Goal: Complete application form

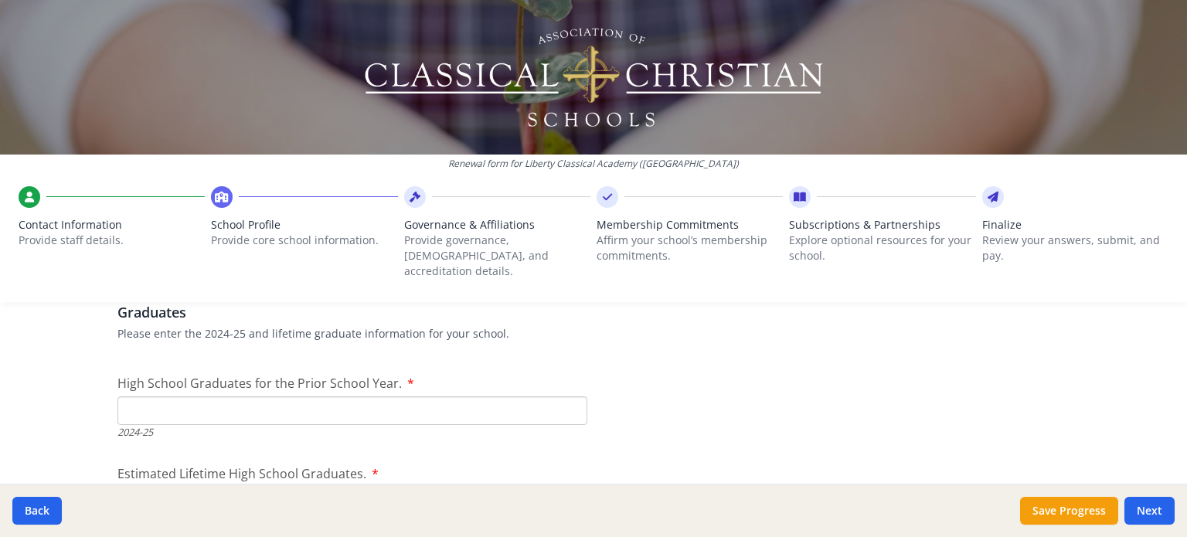
scroll to position [2269, 0]
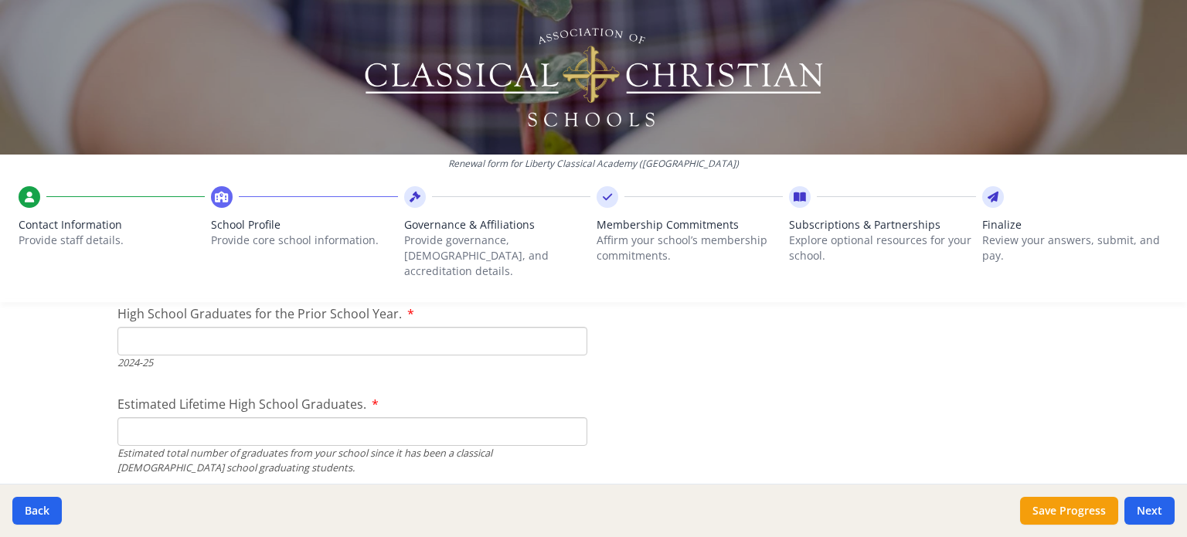
click at [255, 327] on input "High School Graduates for the Prior School Year." at bounding box center [352, 341] width 470 height 29
type input "13"
click at [282, 420] on input "Estimated Lifetime High School Graduates." at bounding box center [352, 431] width 470 height 29
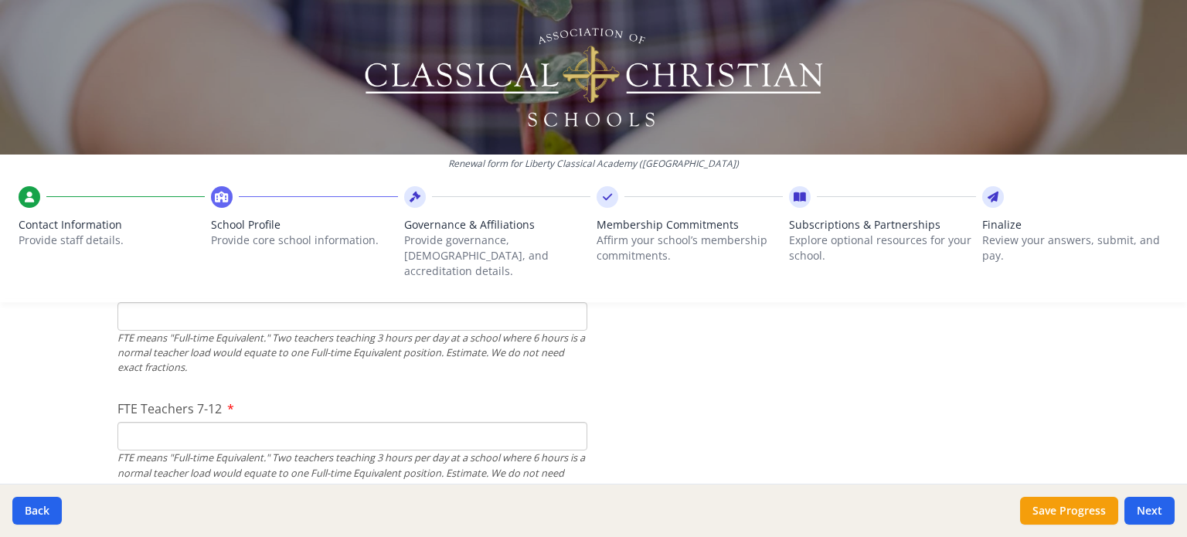
scroll to position [1010, 0]
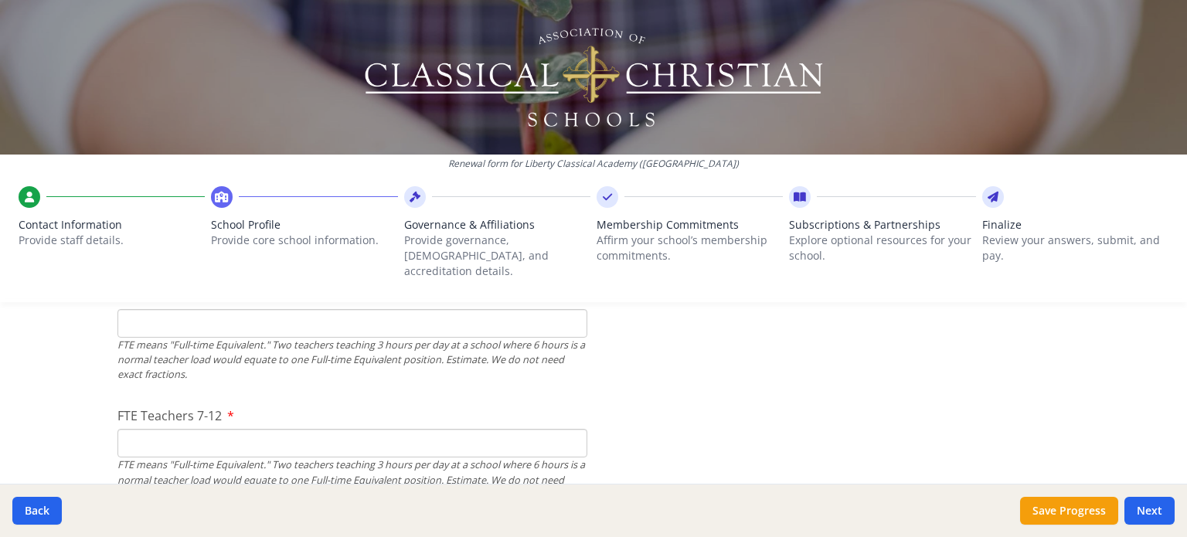
type input "118"
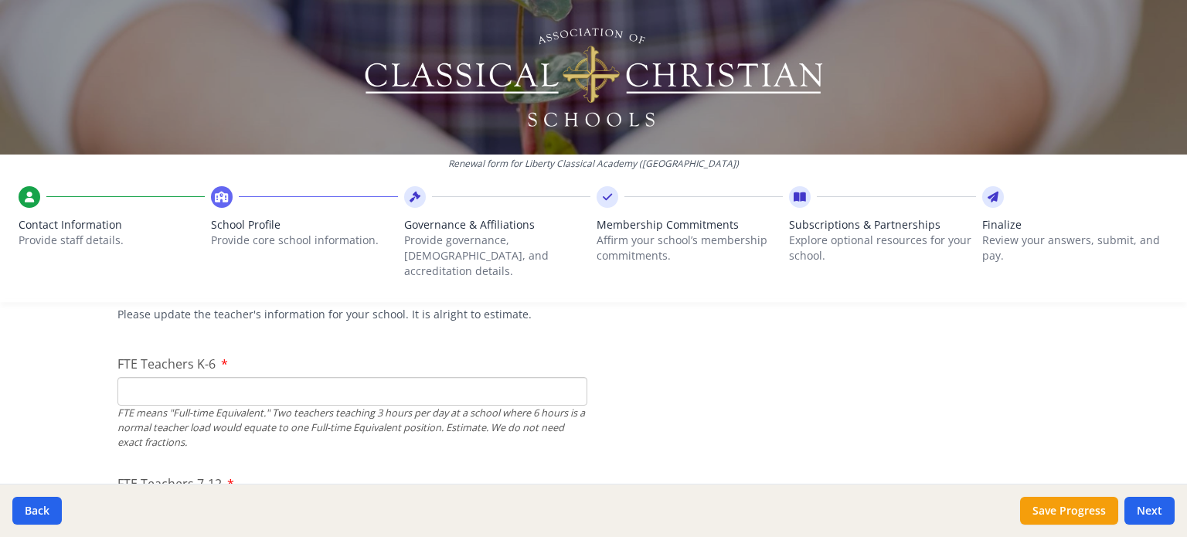
scroll to position [949, 0]
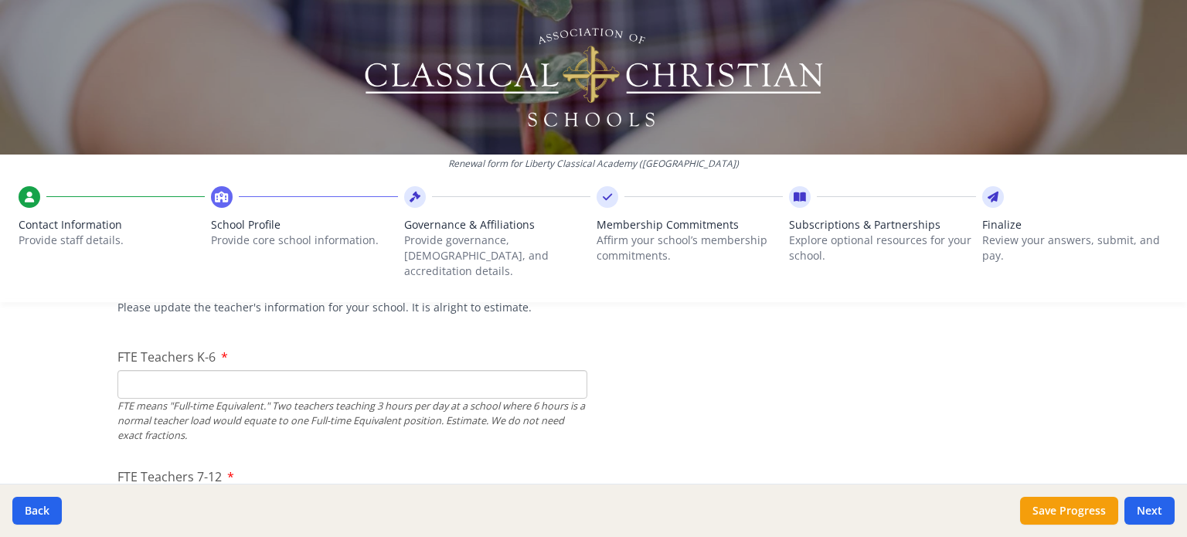
click at [315, 377] on input "FTE Teachers K-6" at bounding box center [352, 384] width 470 height 29
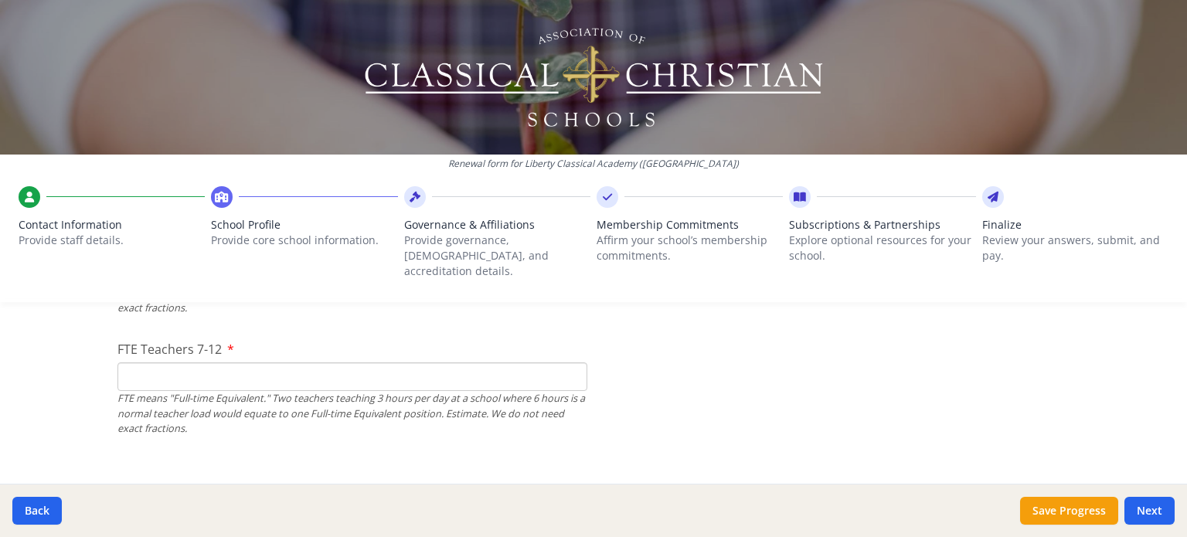
scroll to position [1084, 0]
type input "18"
click at [325, 356] on input "FTE Teachers 7-12" at bounding box center [352, 370] width 470 height 29
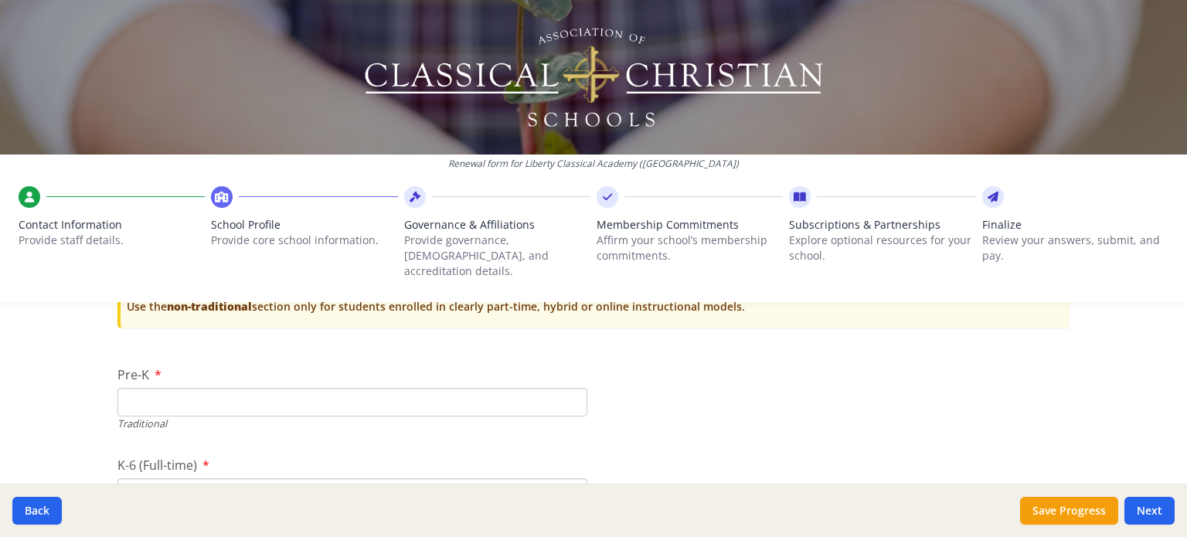
scroll to position [3200, 0]
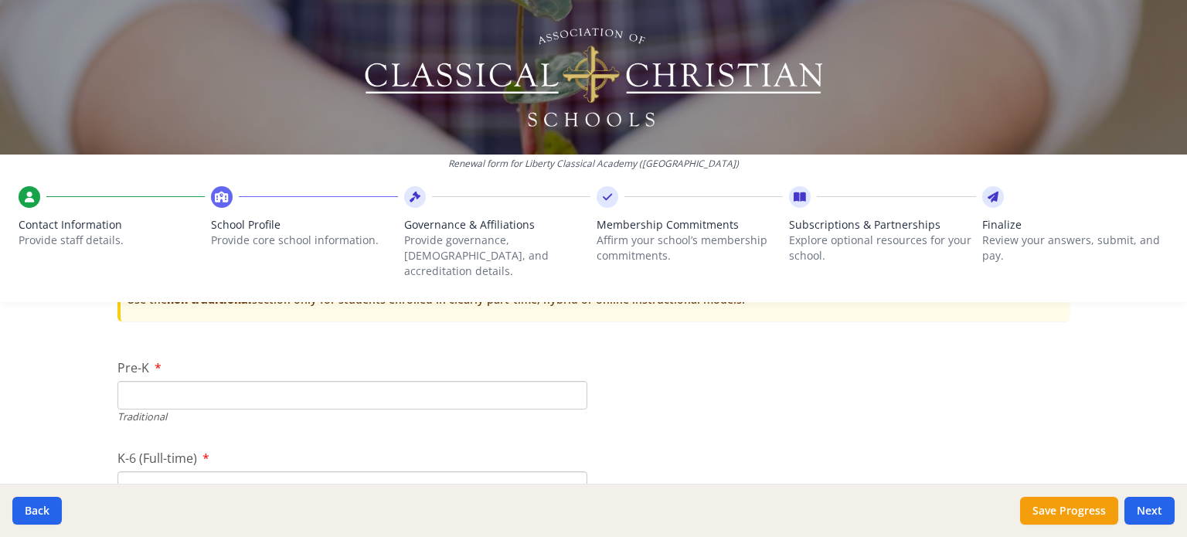
type input "22"
click at [179, 383] on input "Pre-K" at bounding box center [352, 395] width 470 height 29
type input "58"
click at [179, 471] on input "K-6 (Full-time)" at bounding box center [352, 485] width 470 height 29
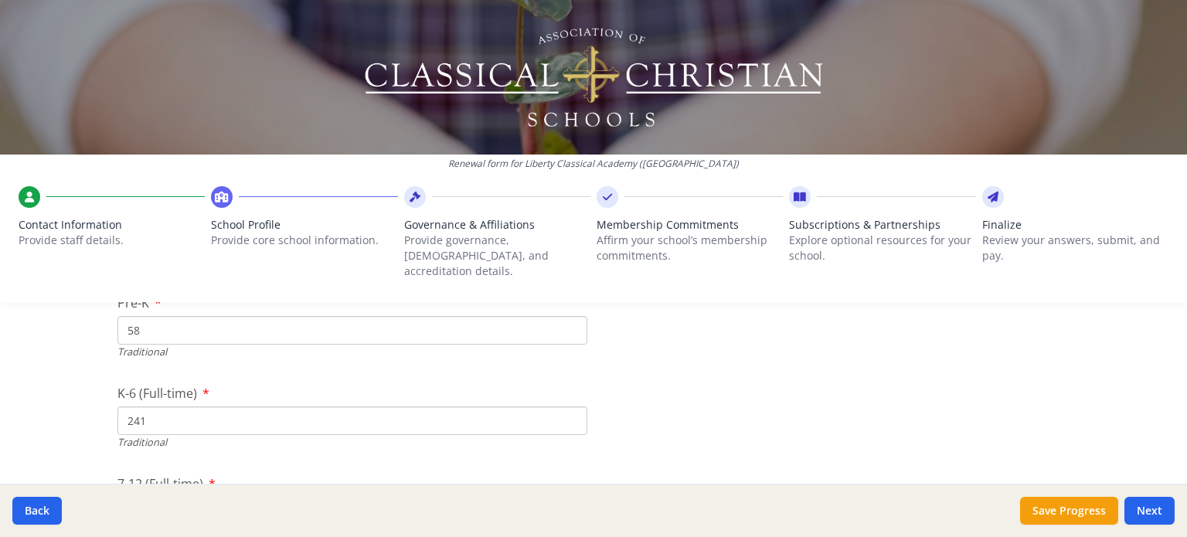
scroll to position [3348, 0]
type input "241"
click at [212, 414] on input "7-12 (Full-time)" at bounding box center [352, 428] width 470 height 29
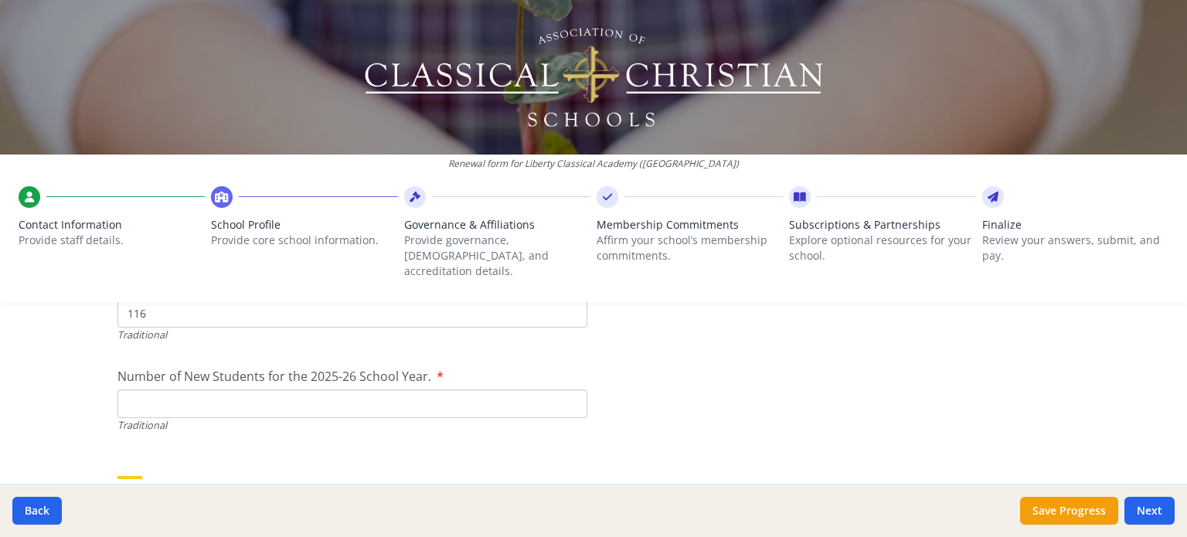
scroll to position [3470, 0]
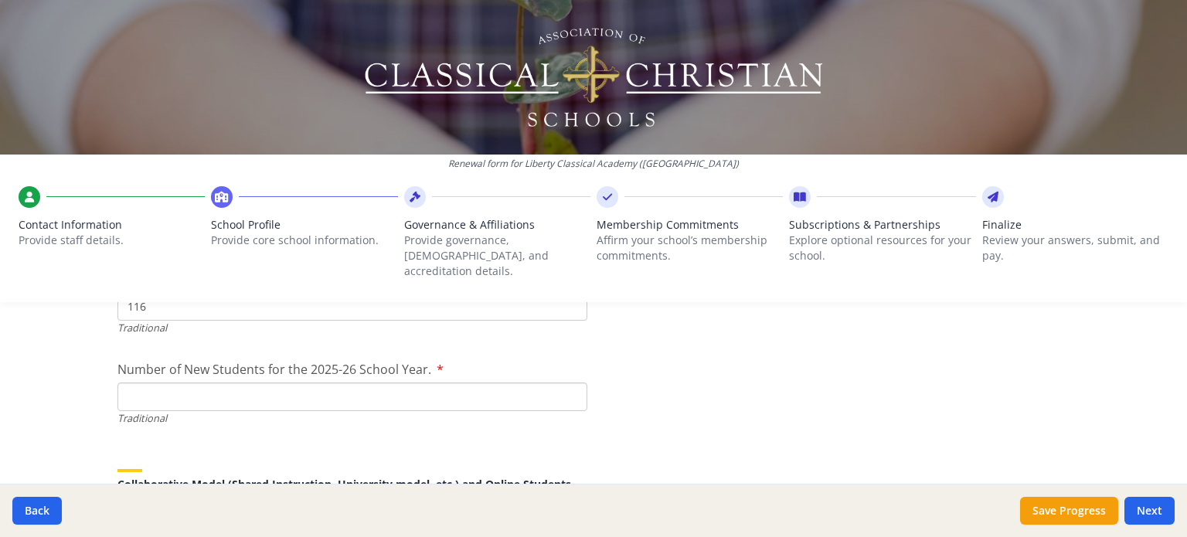
type input "116"
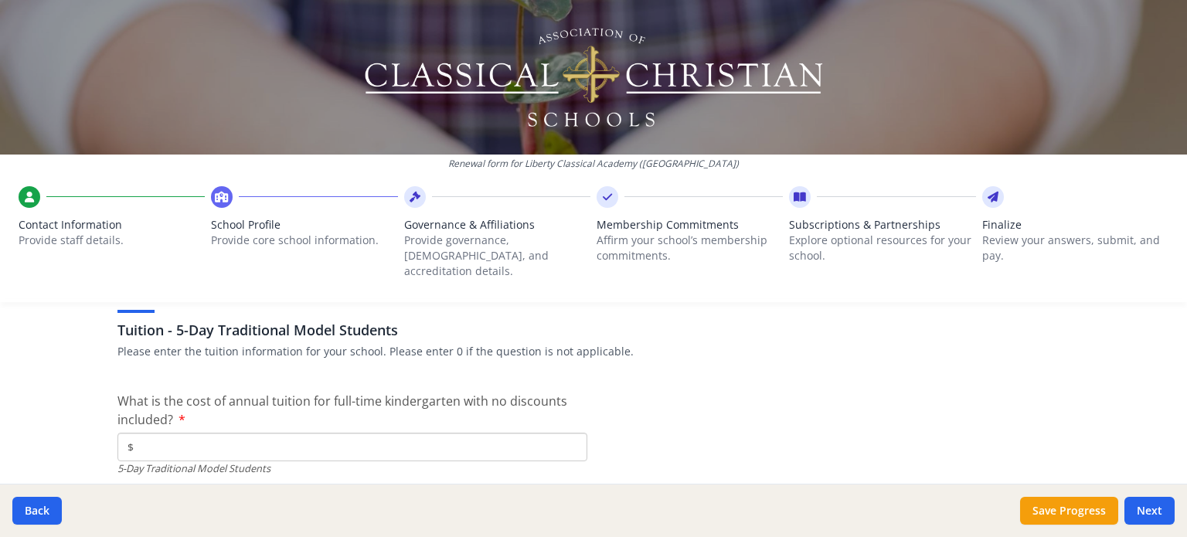
scroll to position [4019, 0]
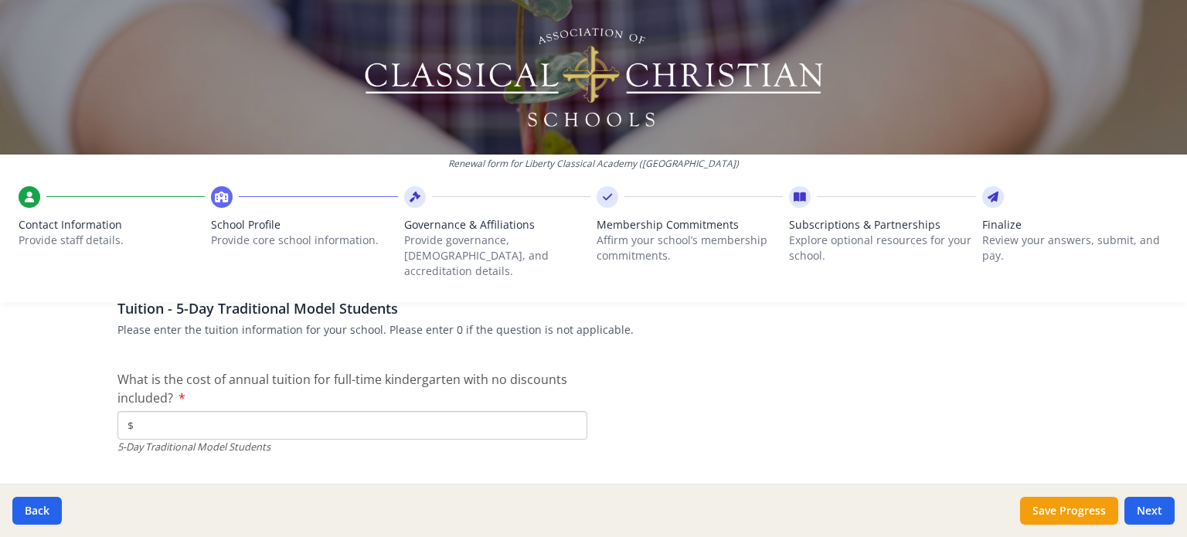
click at [284, 411] on input "$" at bounding box center [352, 425] width 470 height 29
paste input "9 990"
click at [140, 411] on input "$9 990" at bounding box center [352, 425] width 470 height 29
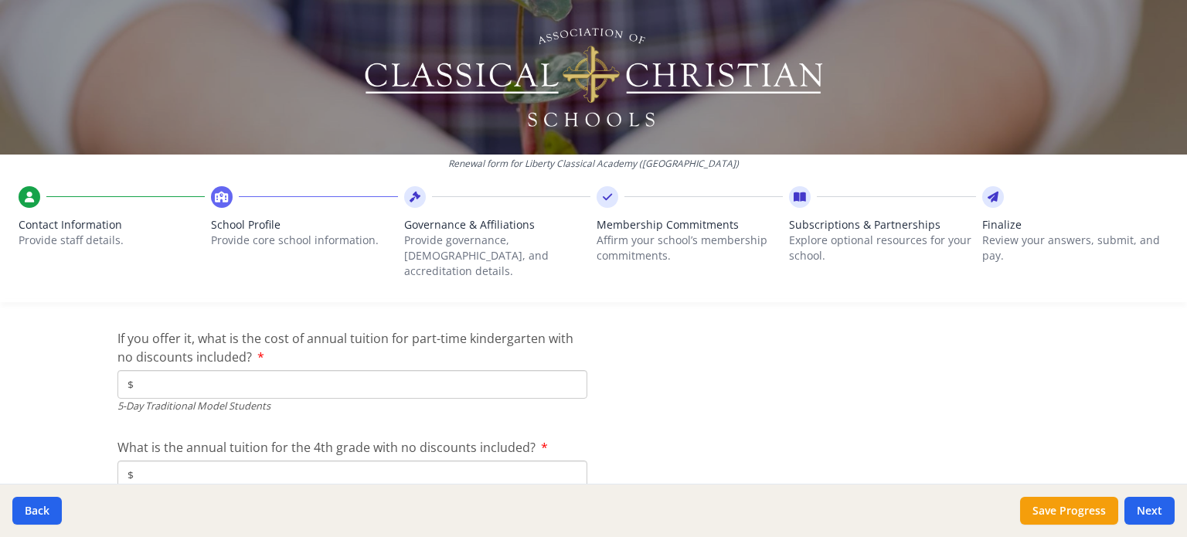
scroll to position [4198, 0]
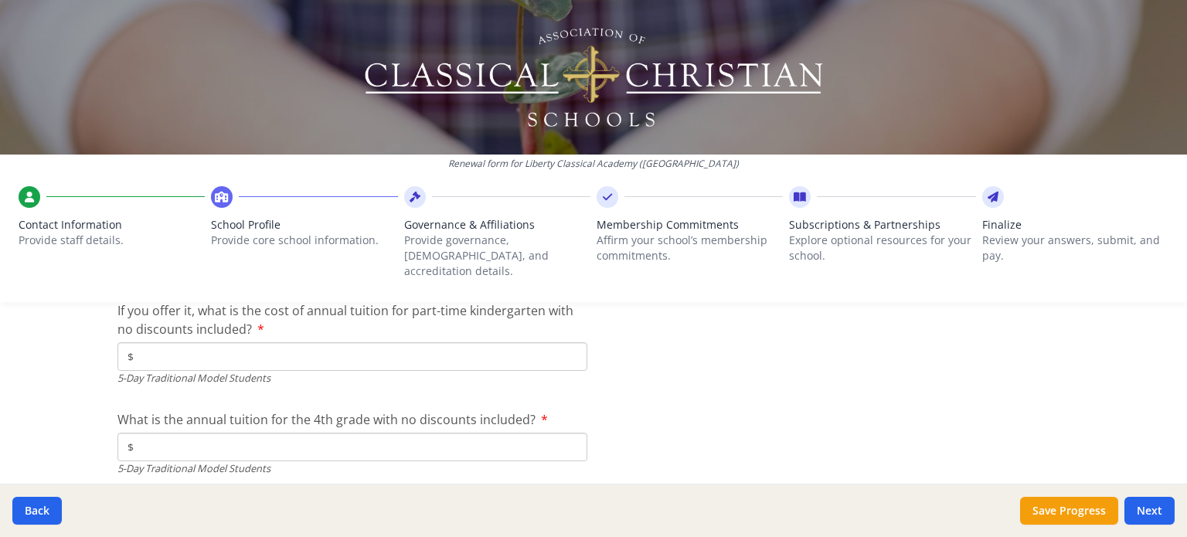
type input "$9 990"
click at [439, 344] on input "$" at bounding box center [352, 356] width 470 height 29
type input "$"
click at [288, 433] on input "$" at bounding box center [352, 447] width 470 height 29
paste input "13 850"
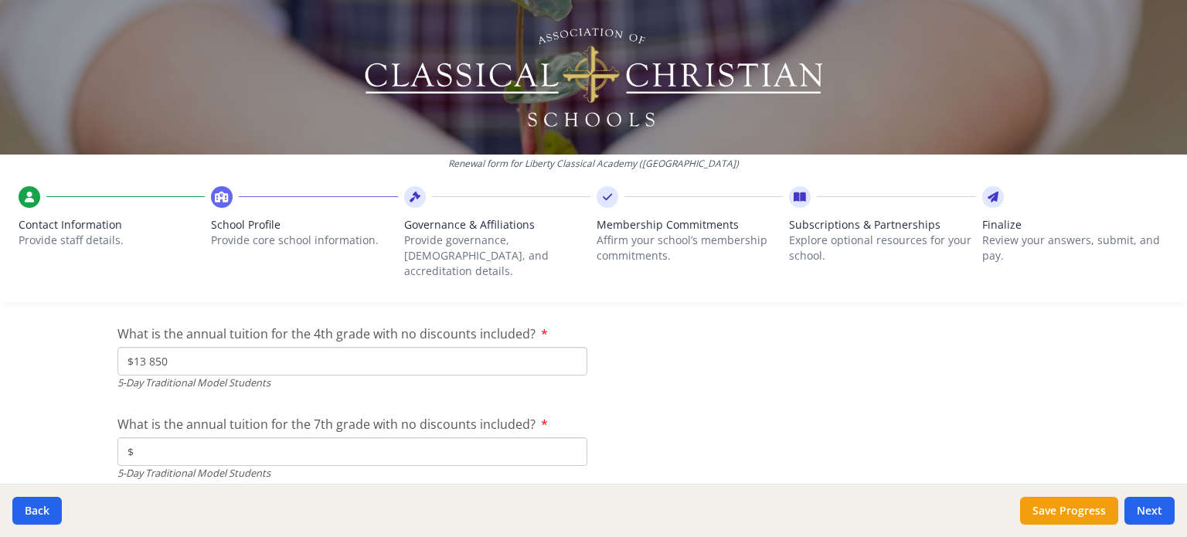
scroll to position [4297, 0]
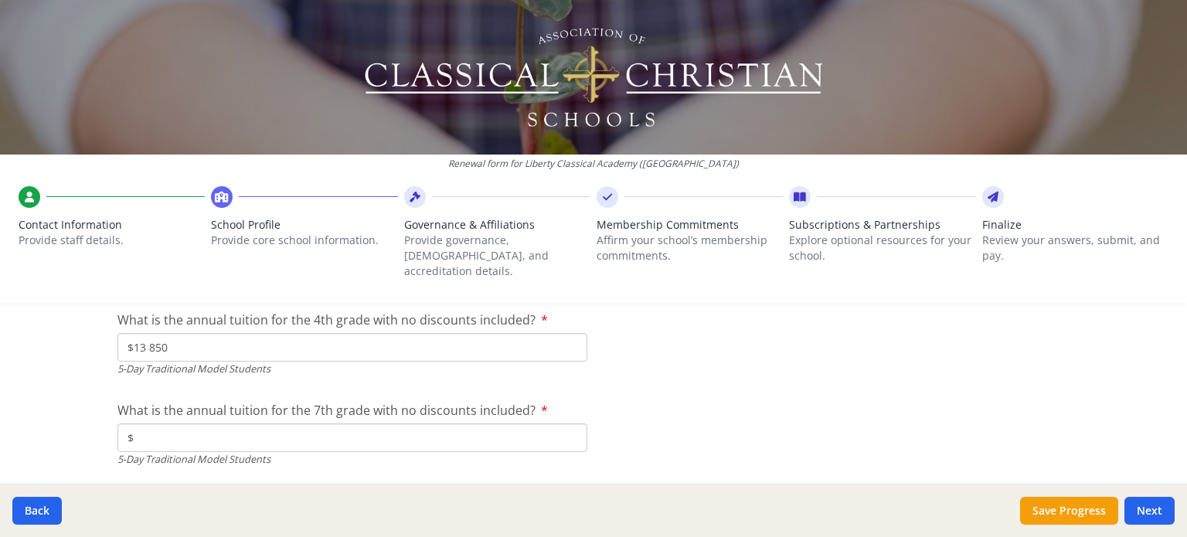
type input "$13 850"
click at [299, 424] on input "$" at bounding box center [352, 438] width 470 height 29
paste input "14 990"
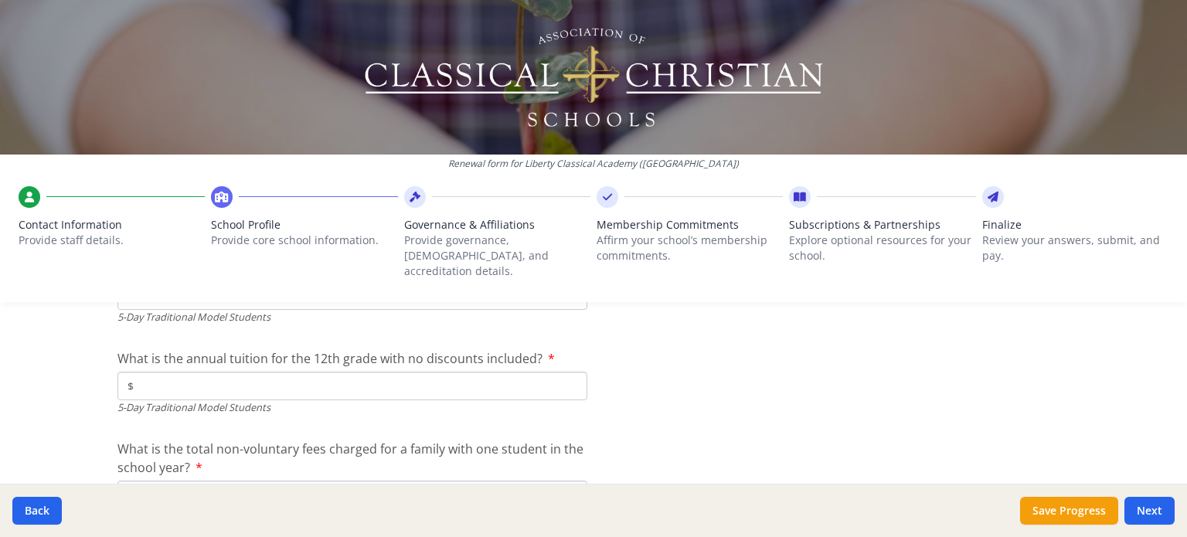
scroll to position [4475, 0]
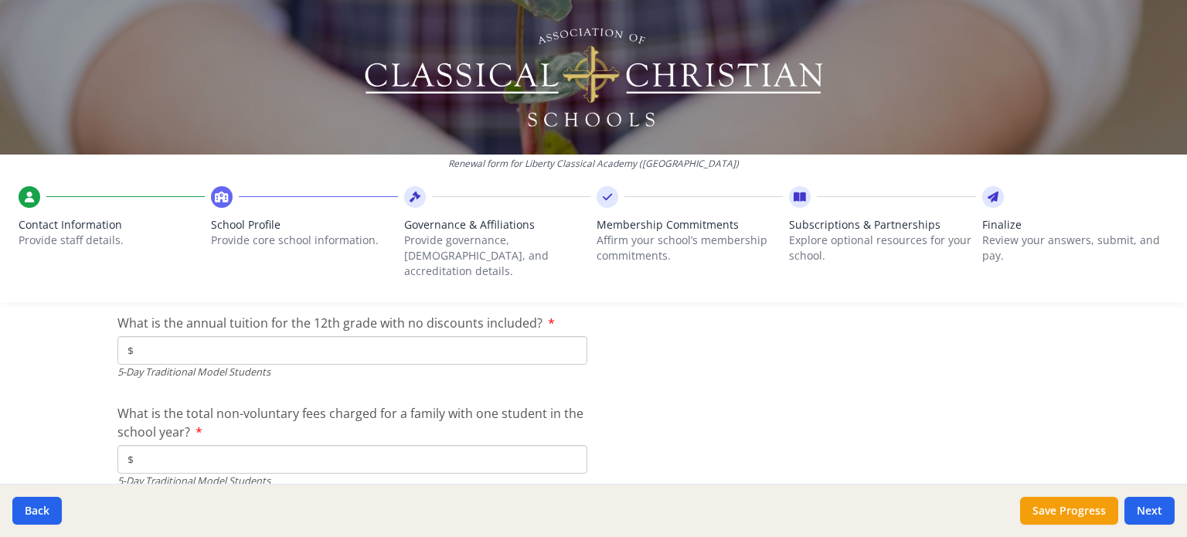
type input "$14 990"
click at [332, 336] on input "$" at bounding box center [352, 350] width 470 height 29
paste input "15 680"
type input "$15 680"
click at [185, 445] on input "$" at bounding box center [352, 459] width 470 height 29
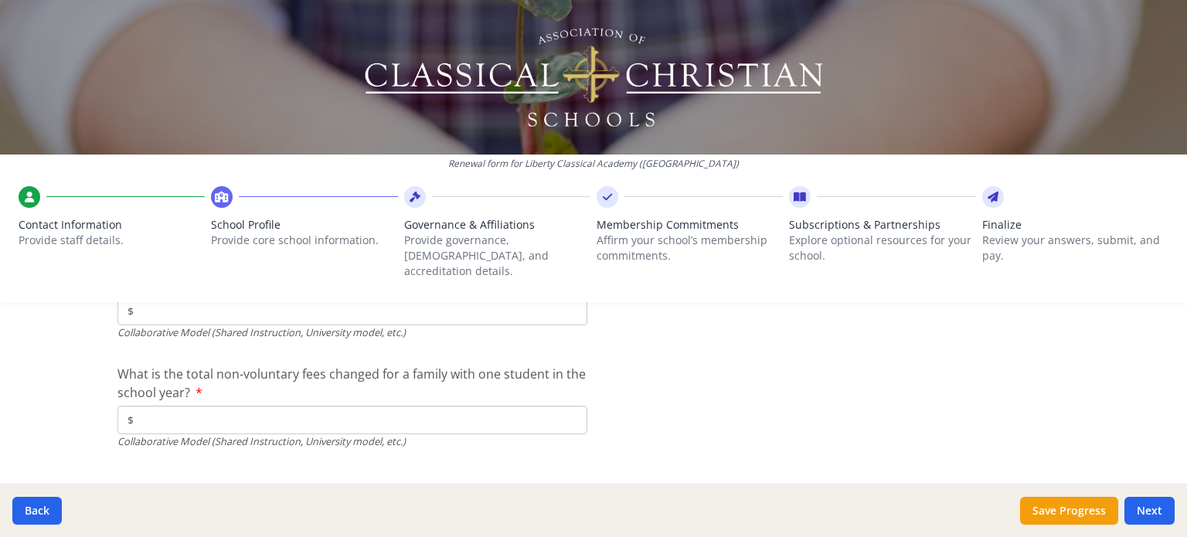
scroll to position [5234, 0]
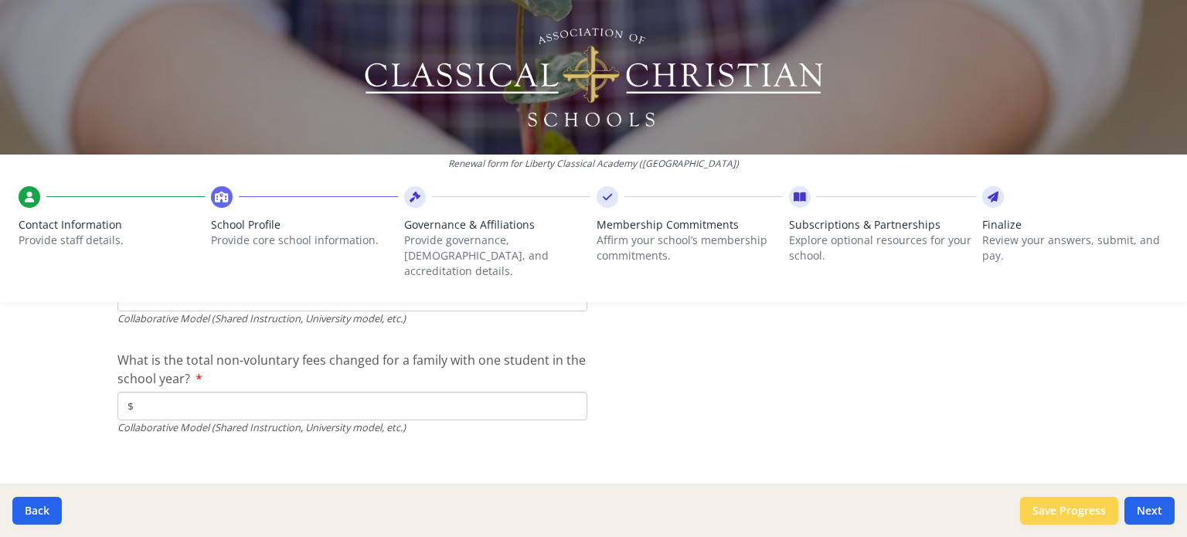
type input "$300"
click at [1060, 520] on button "Save Progress" at bounding box center [1069, 511] width 98 height 28
type input "[PHONE_NUMBER]"
click at [1149, 509] on button "Next" at bounding box center [1150, 511] width 50 height 28
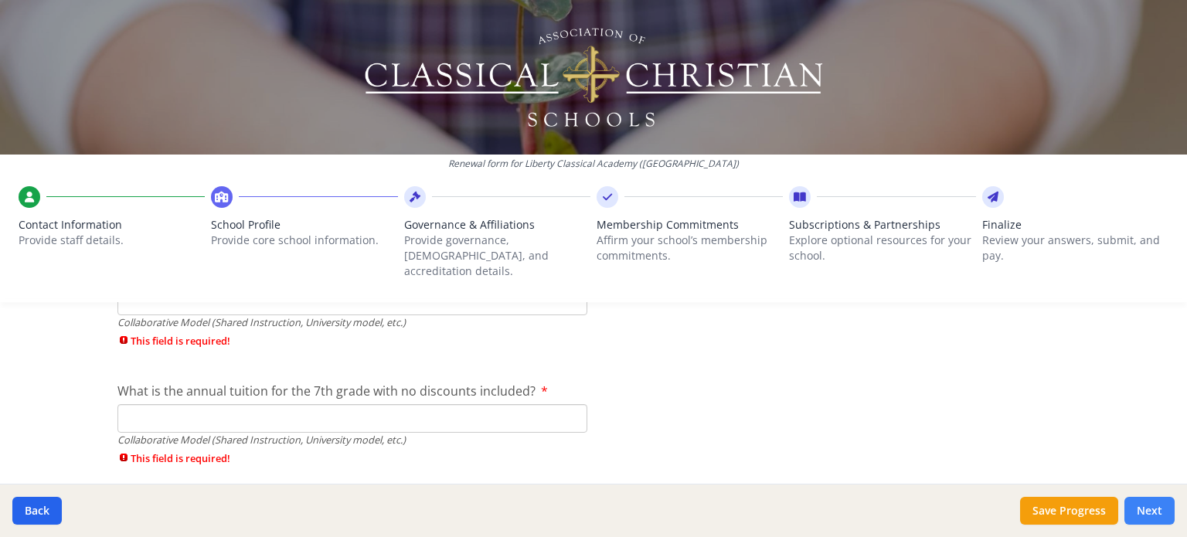
scroll to position [5393, 0]
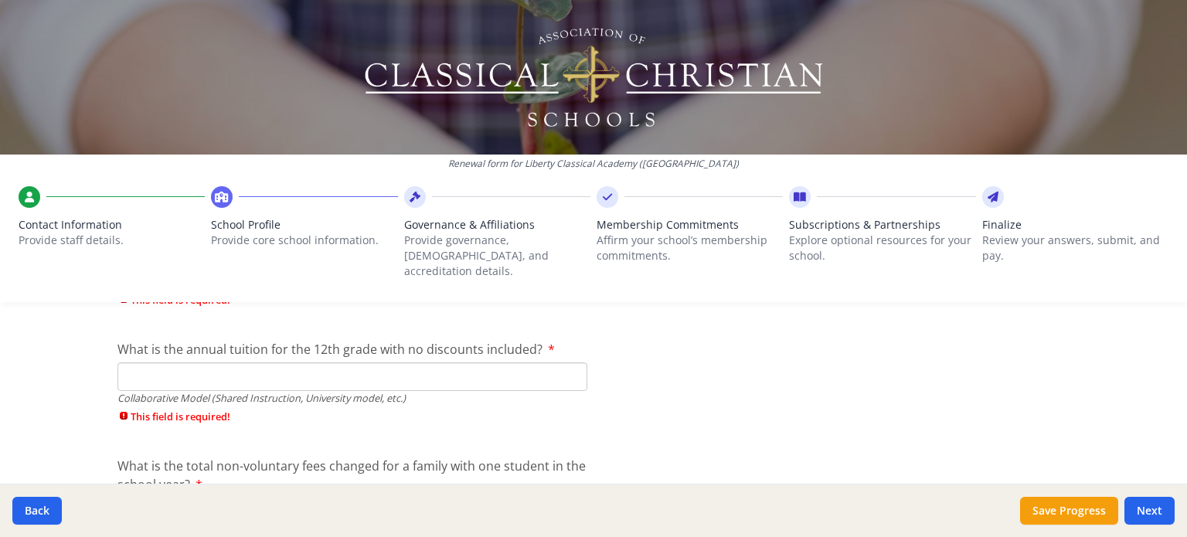
click at [326, 362] on input "What is the annual tuition for the 12th grade with no discounts included?" at bounding box center [352, 376] width 470 height 29
paste input "$15 680"
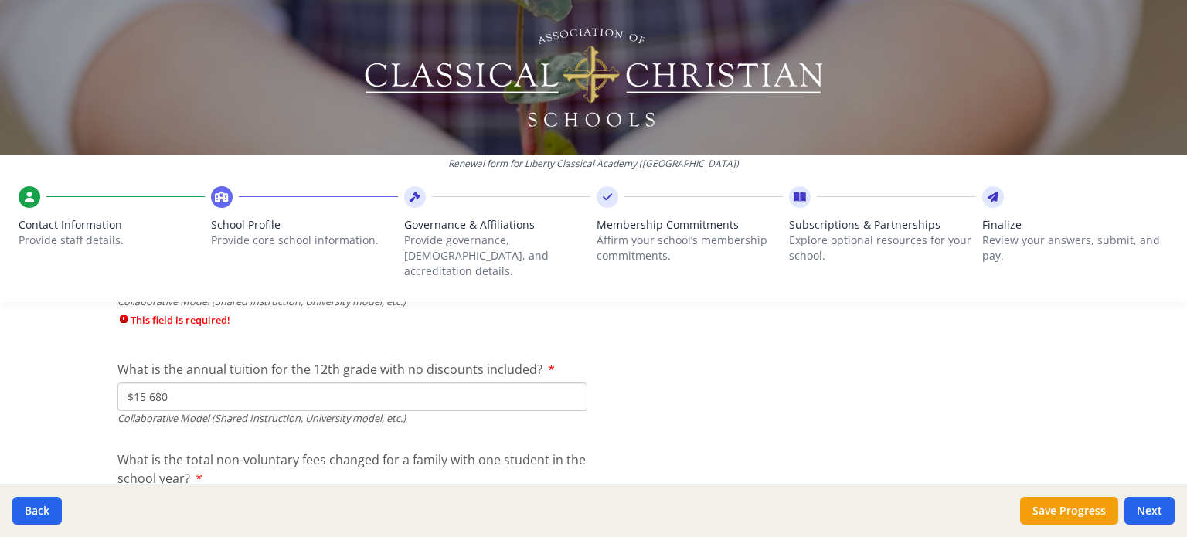
scroll to position [5351, 0]
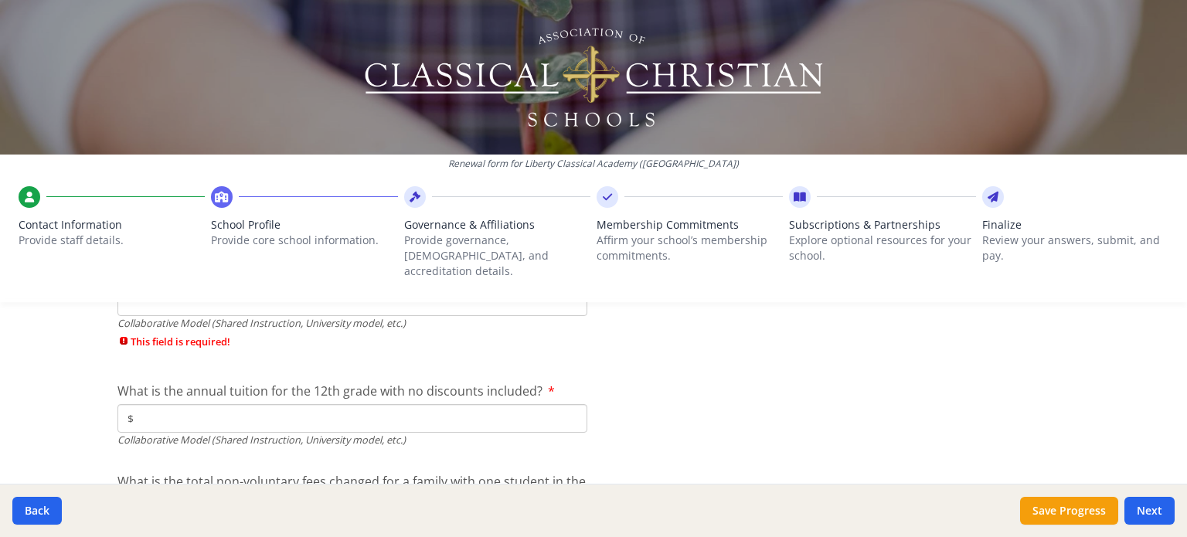
type input "$"
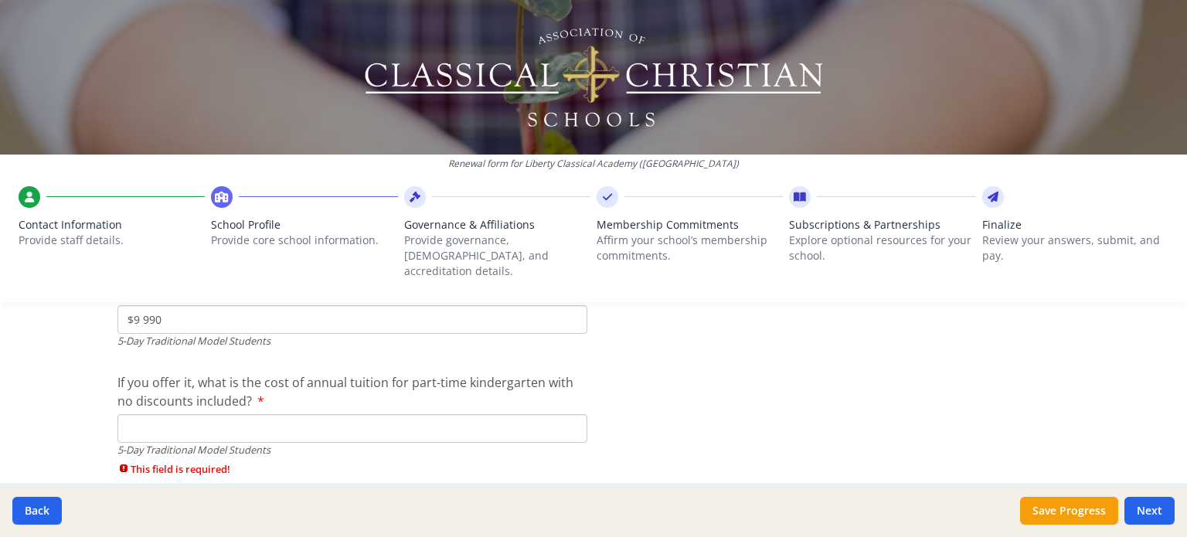
scroll to position [4238, 0]
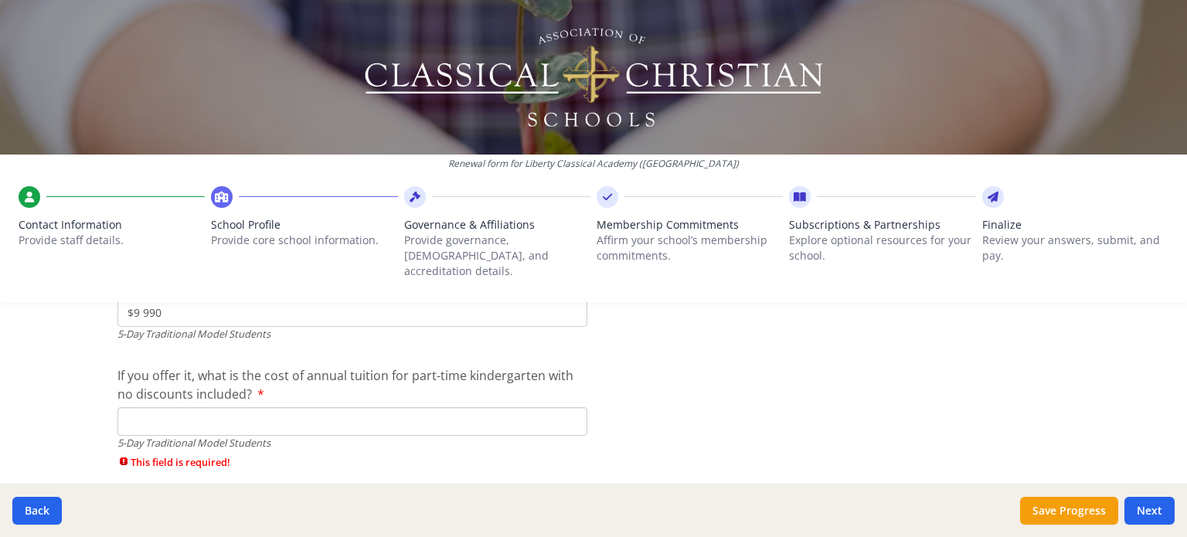
click at [417, 408] on input "If you offer it, what is the cost of annual tuition for part-time kindergarten …" at bounding box center [352, 421] width 470 height 29
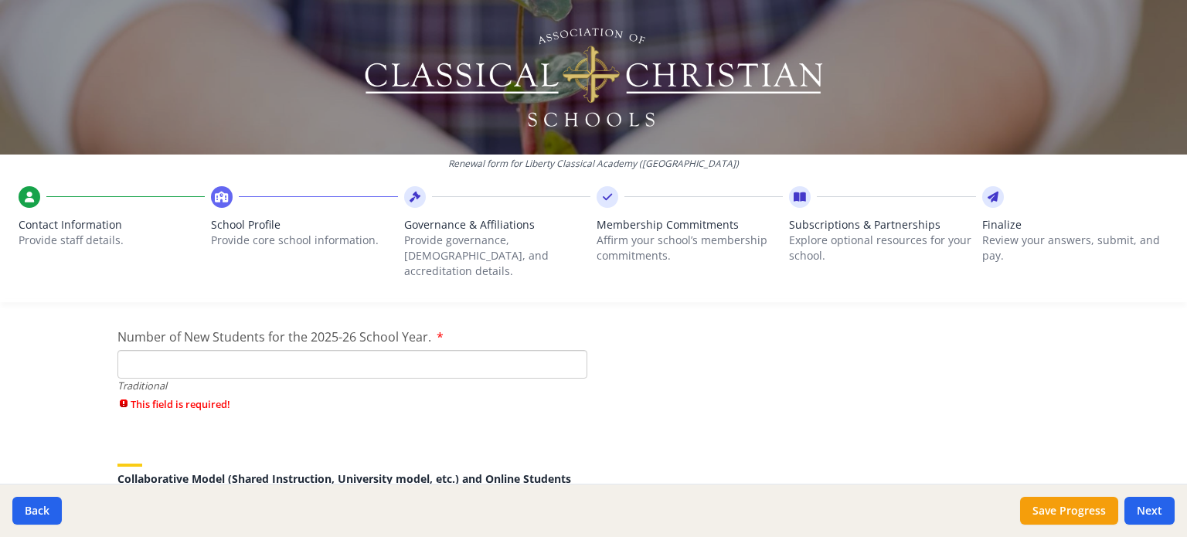
scroll to position [3502, 0]
type input "$0"
click at [281, 354] on input "Number of New Students for the 2025-26 School Year." at bounding box center [352, 364] width 470 height 29
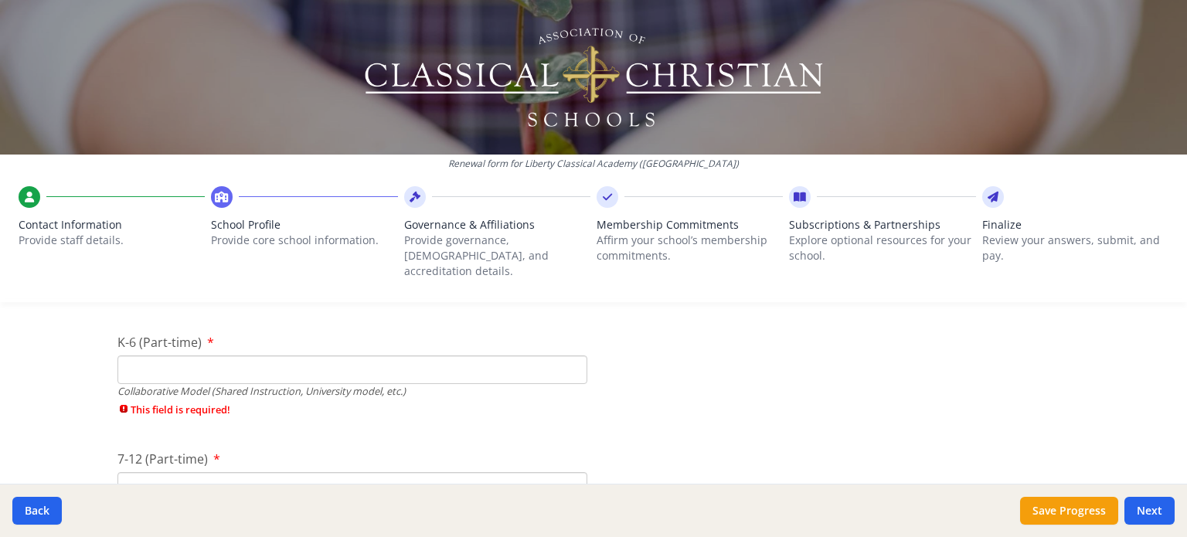
scroll to position [3664, 0]
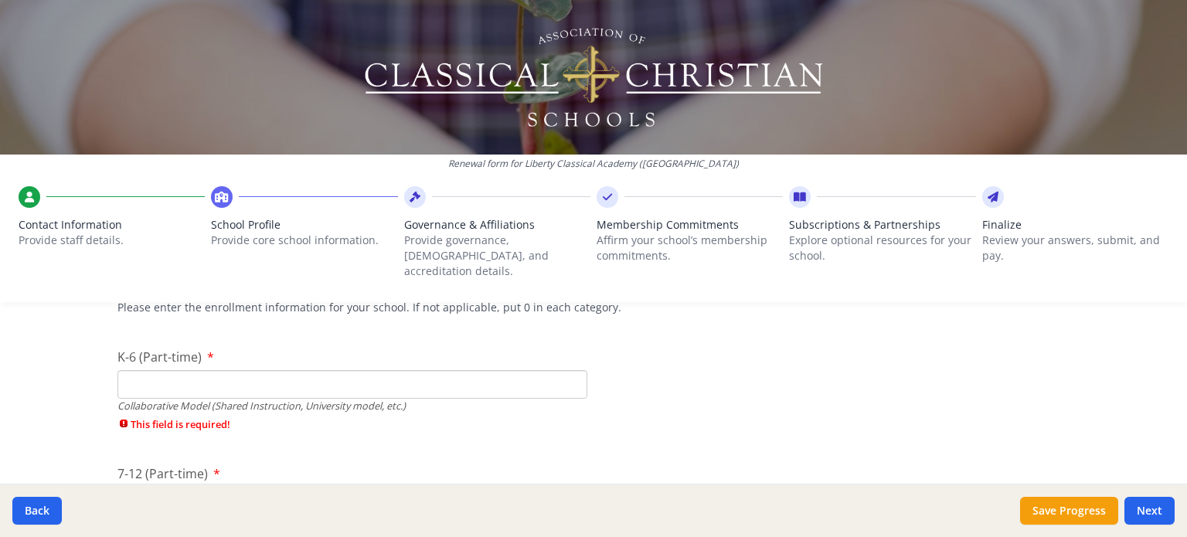
type input "30"
click at [366, 378] on input "K-6 (Part-time)" at bounding box center [352, 384] width 470 height 29
type input "0"
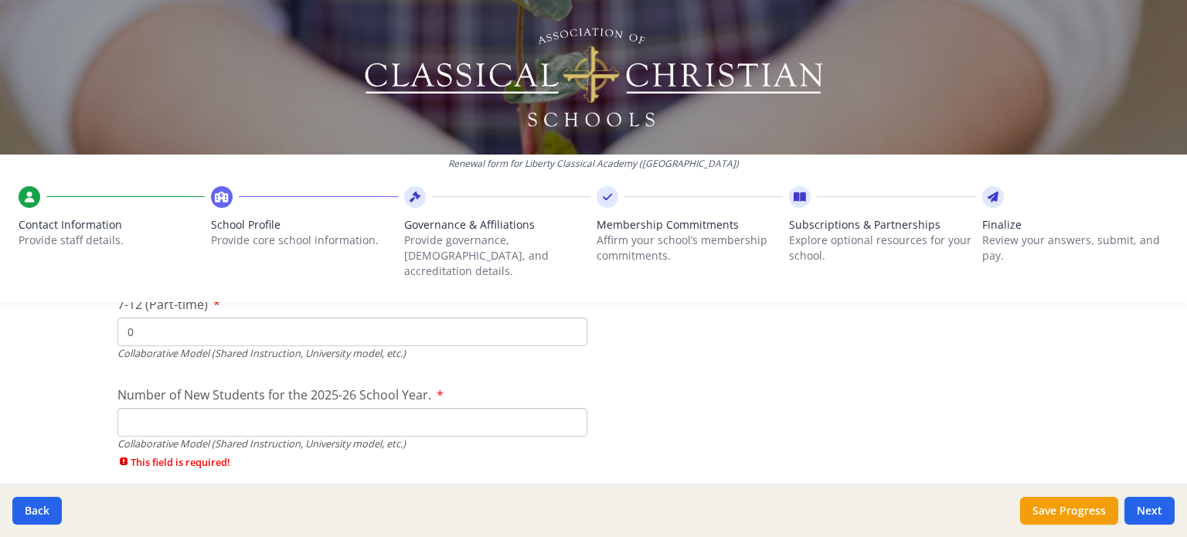
scroll to position [3821, 0]
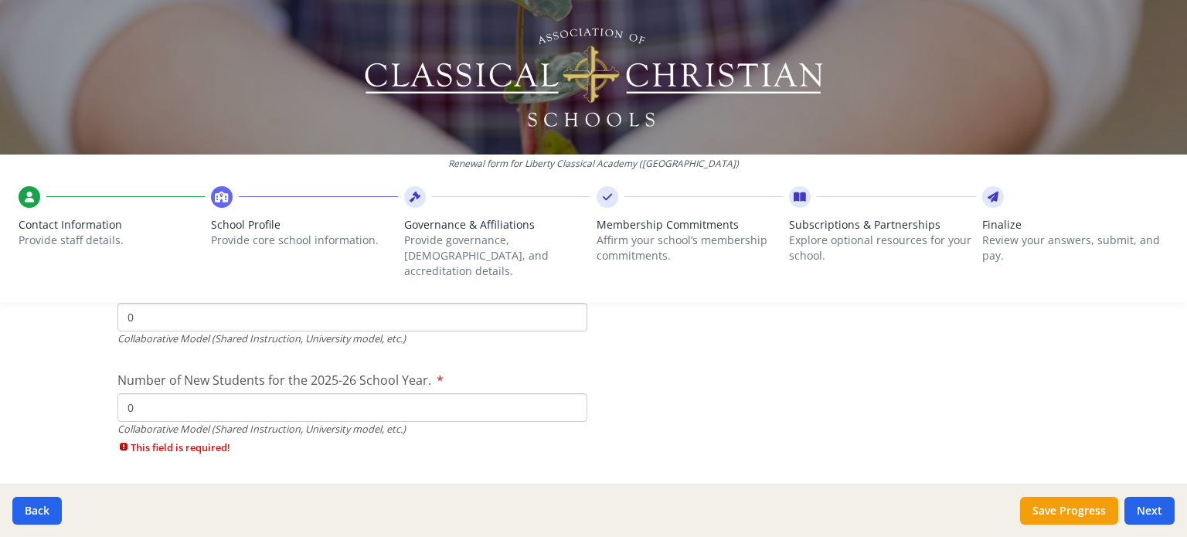
type input "0"
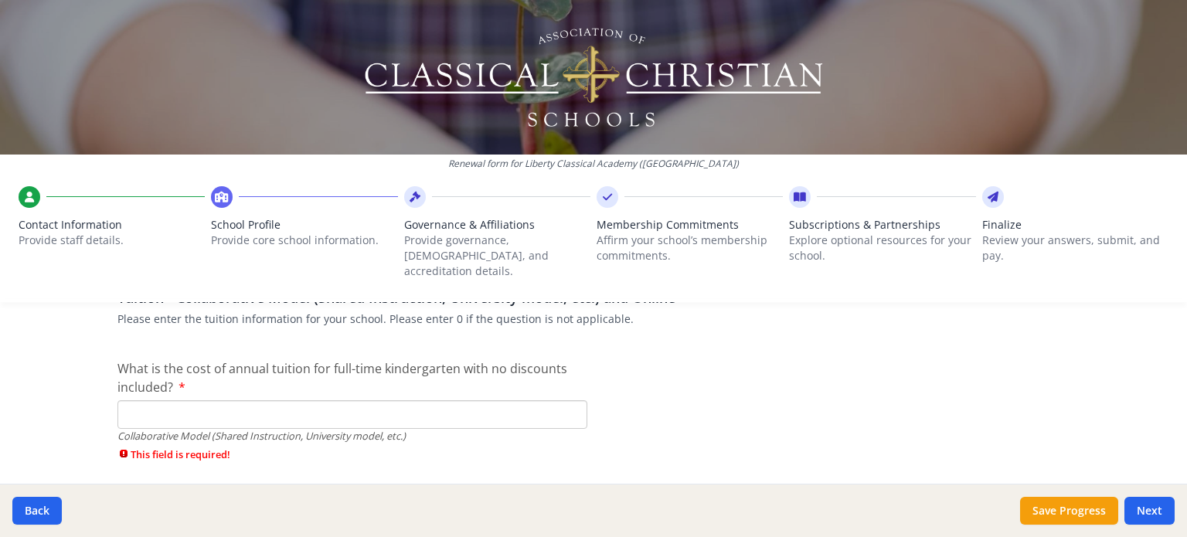
scroll to position [4743, 0]
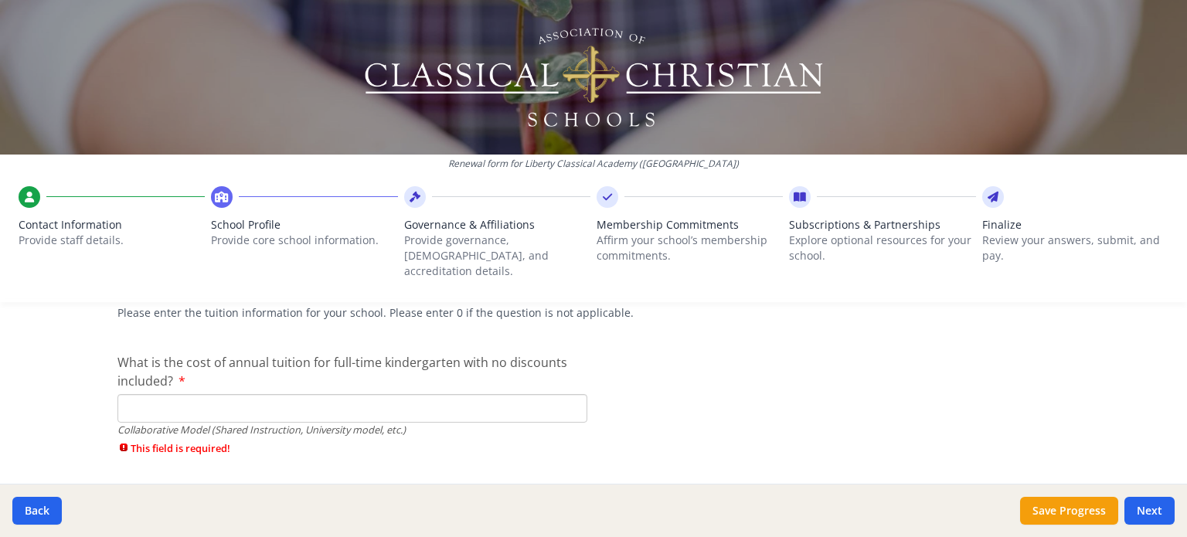
click at [476, 394] on input "What is the cost of annual tuition for full-time kindergarten with no discounts…" at bounding box center [352, 408] width 470 height 29
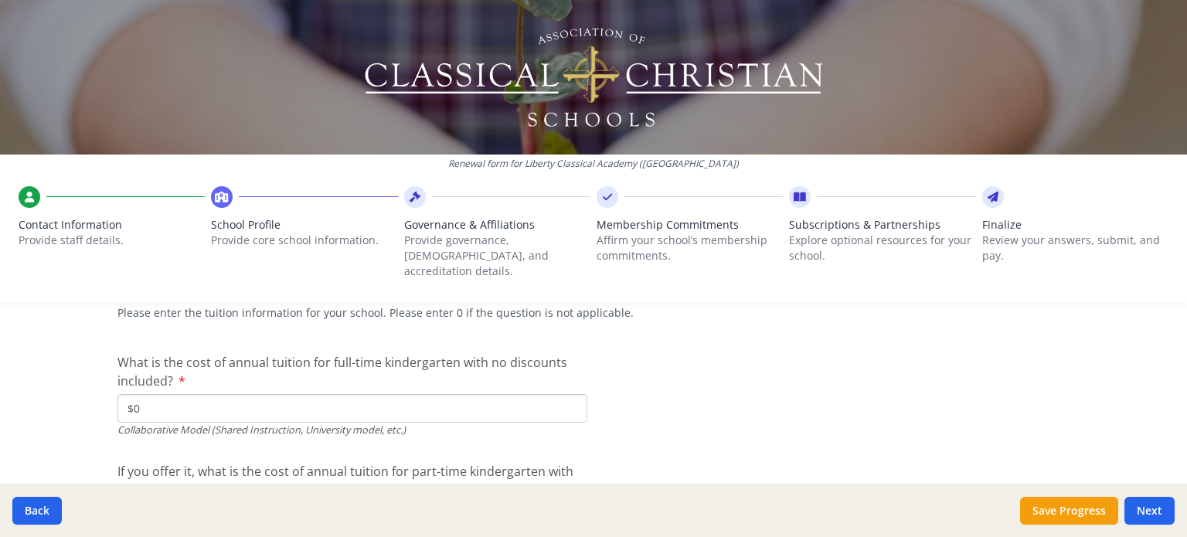
type input "$0"
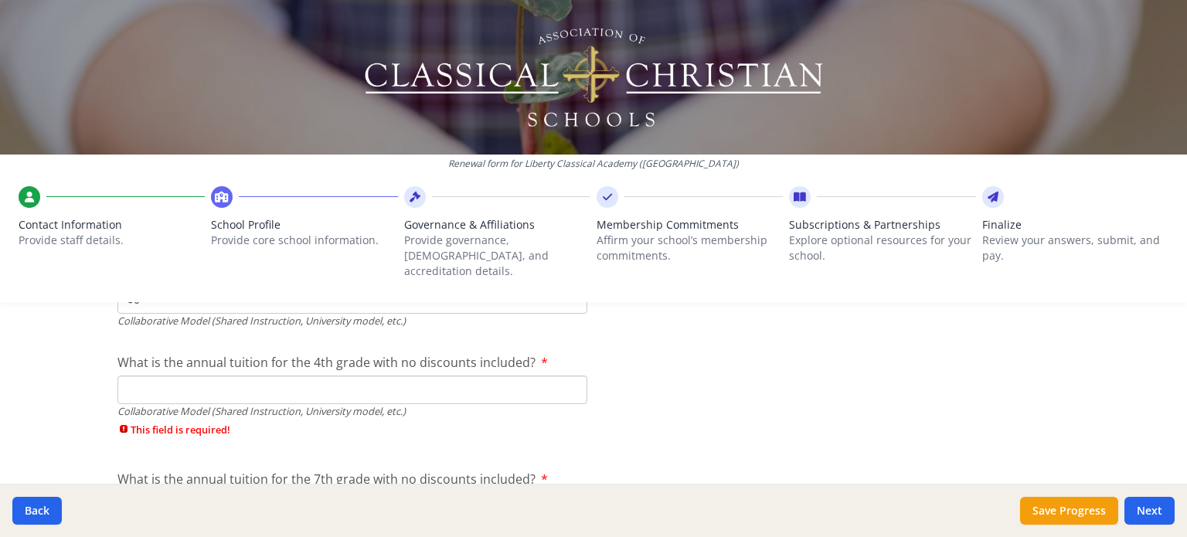
scroll to position [4967, 0]
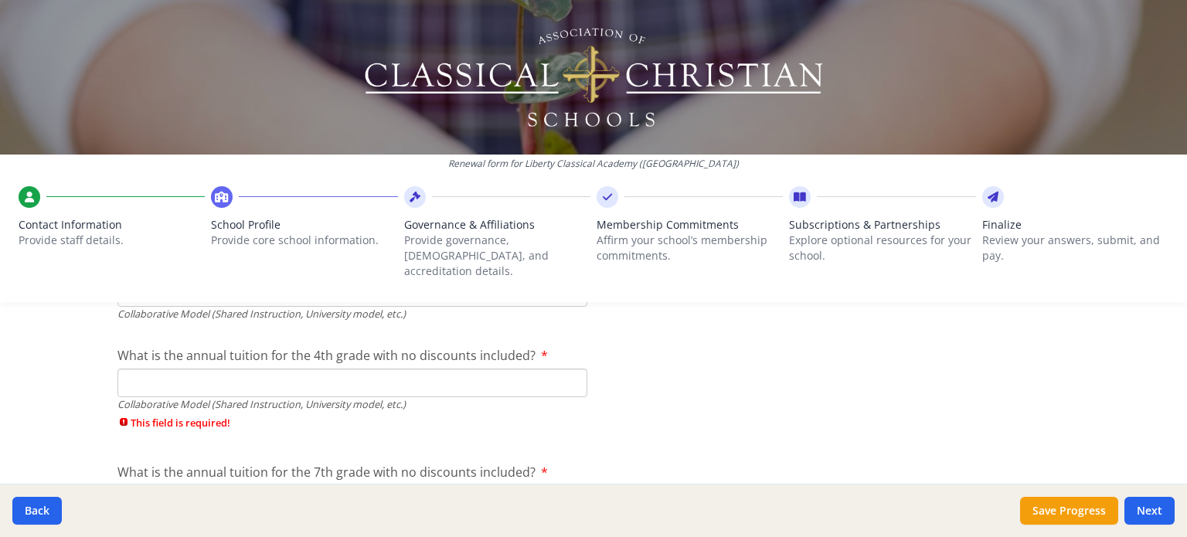
type input "$0"
click at [526, 369] on input "What is the annual tuition for the 4th grade with no discounts included?" at bounding box center [352, 383] width 470 height 29
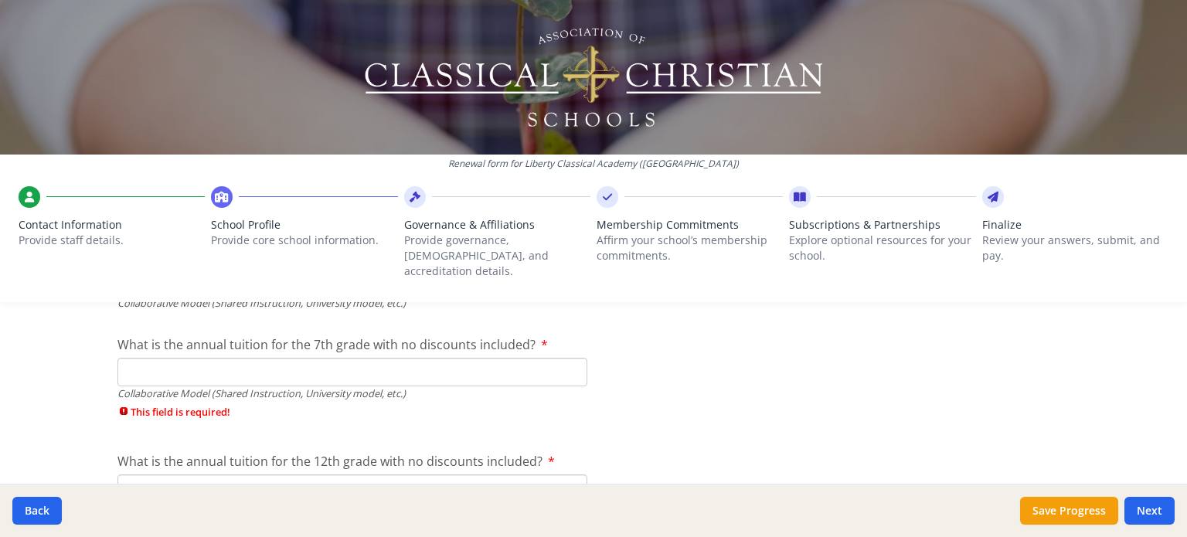
scroll to position [5061, 0]
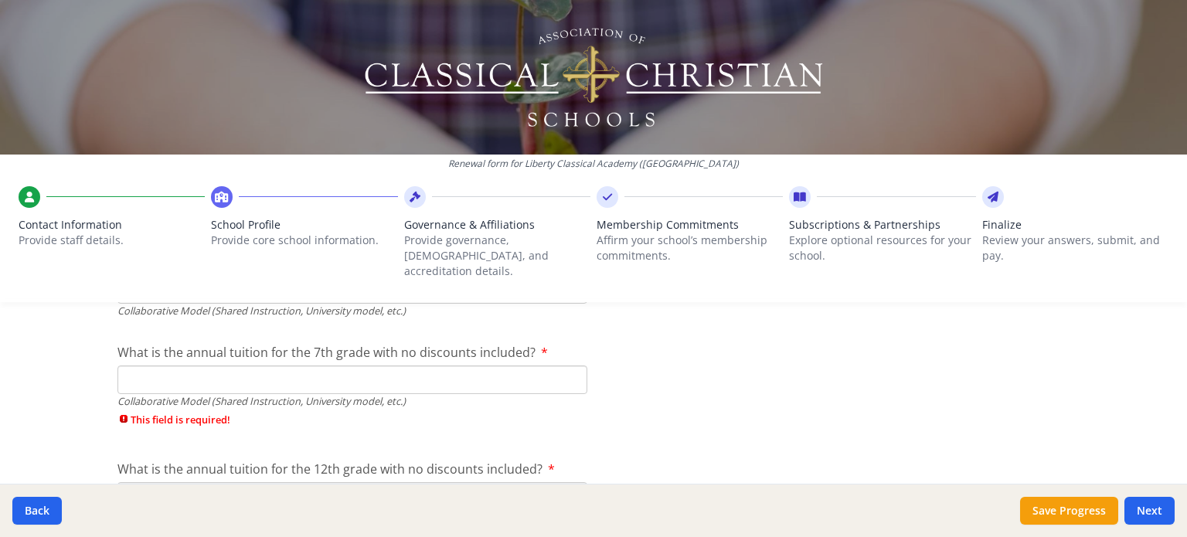
type input "$0"
click at [519, 366] on input "What is the annual tuition for the 7th grade with no discounts included?" at bounding box center [352, 380] width 470 height 29
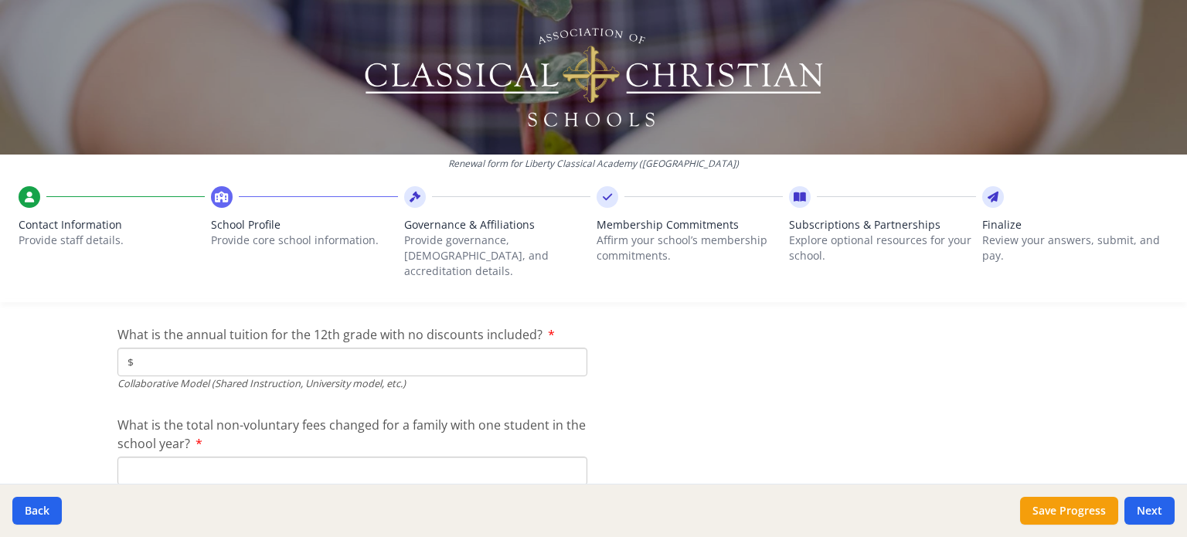
scroll to position [5204, 0]
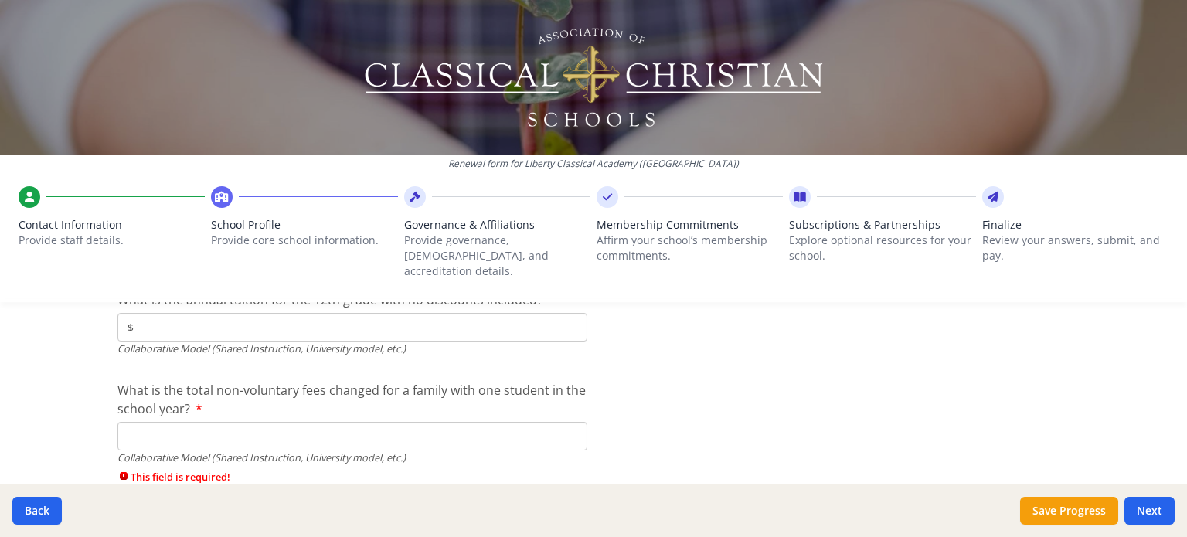
type input "$0"
click at [428, 315] on input "$" at bounding box center [352, 327] width 470 height 29
type input "$0"
click at [404, 422] on input "What is the total non-voluntary fees changed for a family with one student in t…" at bounding box center [352, 436] width 470 height 29
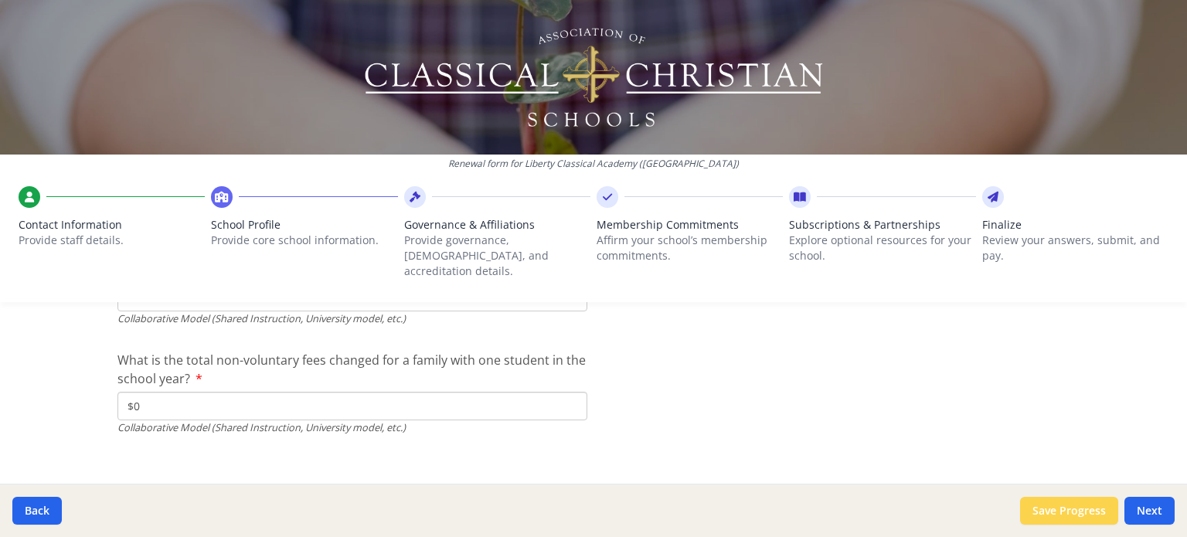
type input "$0"
click at [1082, 511] on button "Save Progress" at bounding box center [1069, 511] width 98 height 28
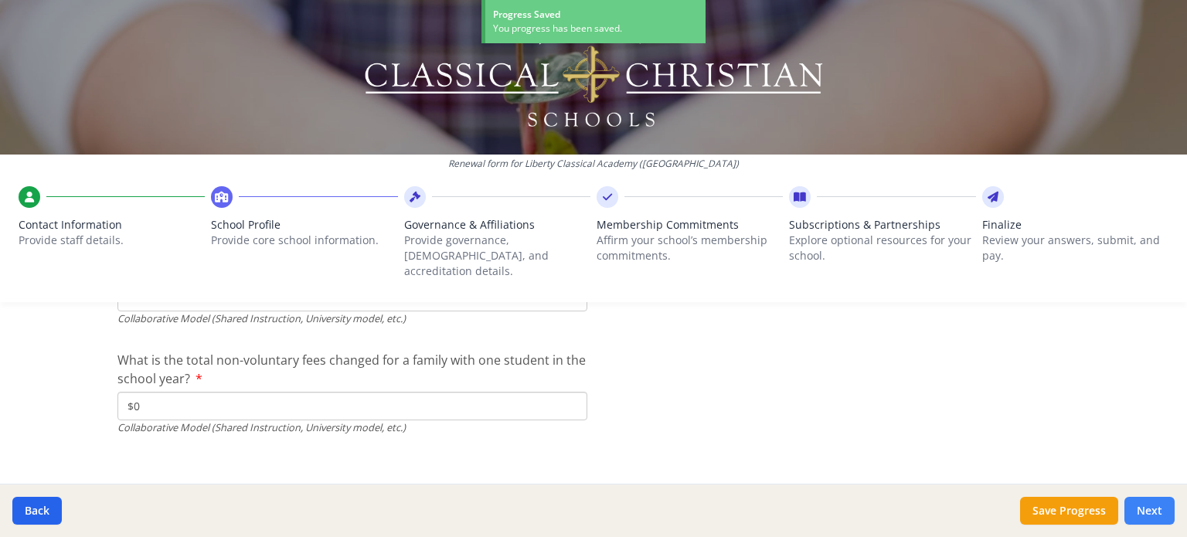
click at [1161, 512] on button "Next" at bounding box center [1150, 511] width 50 height 28
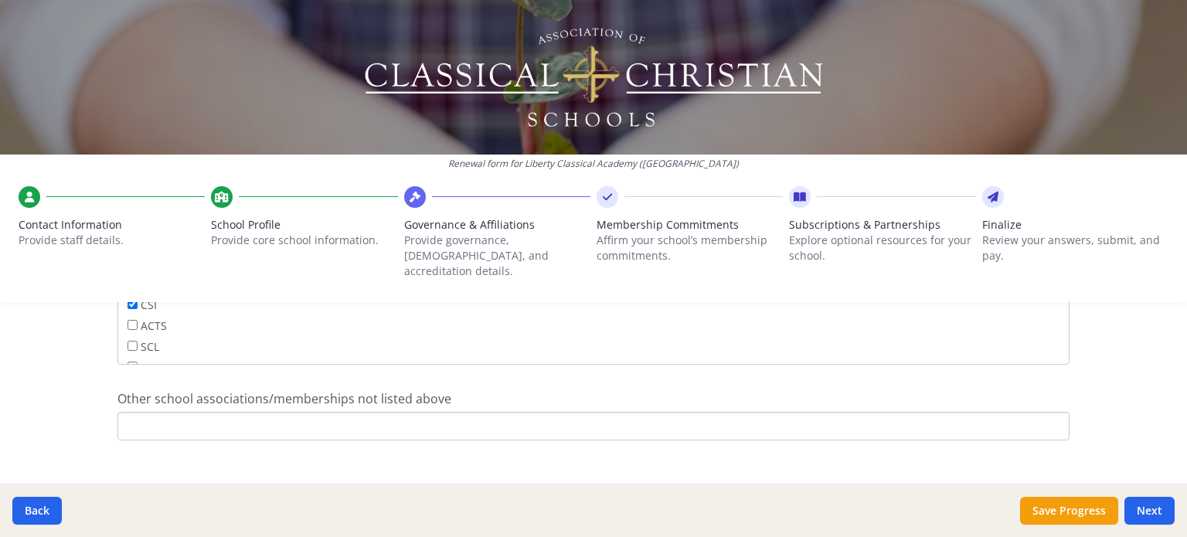
scroll to position [1084, 0]
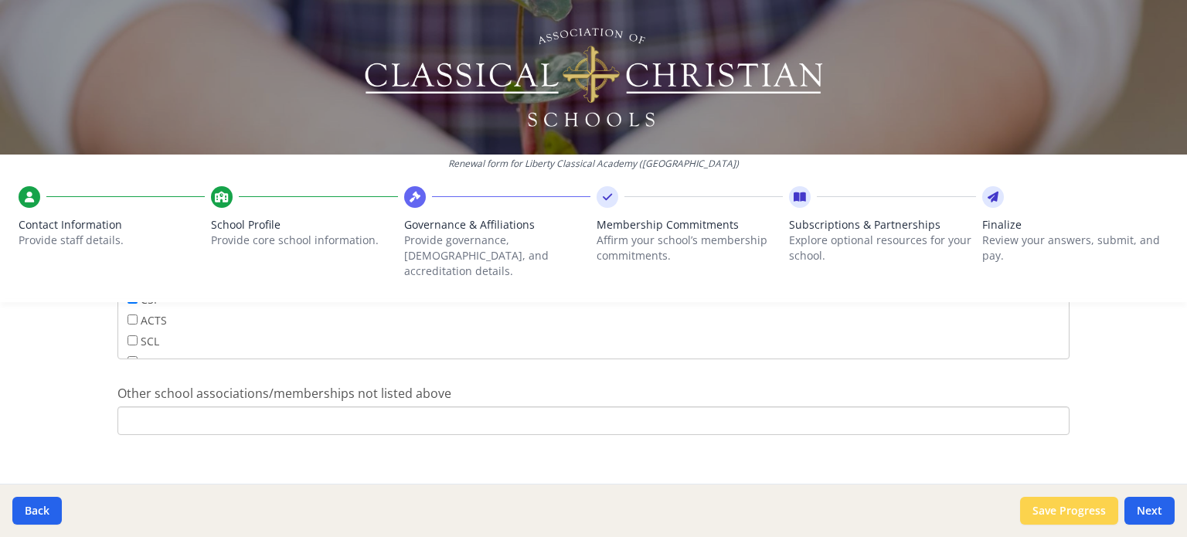
click at [1079, 511] on button "Save Progress" at bounding box center [1069, 511] width 98 height 28
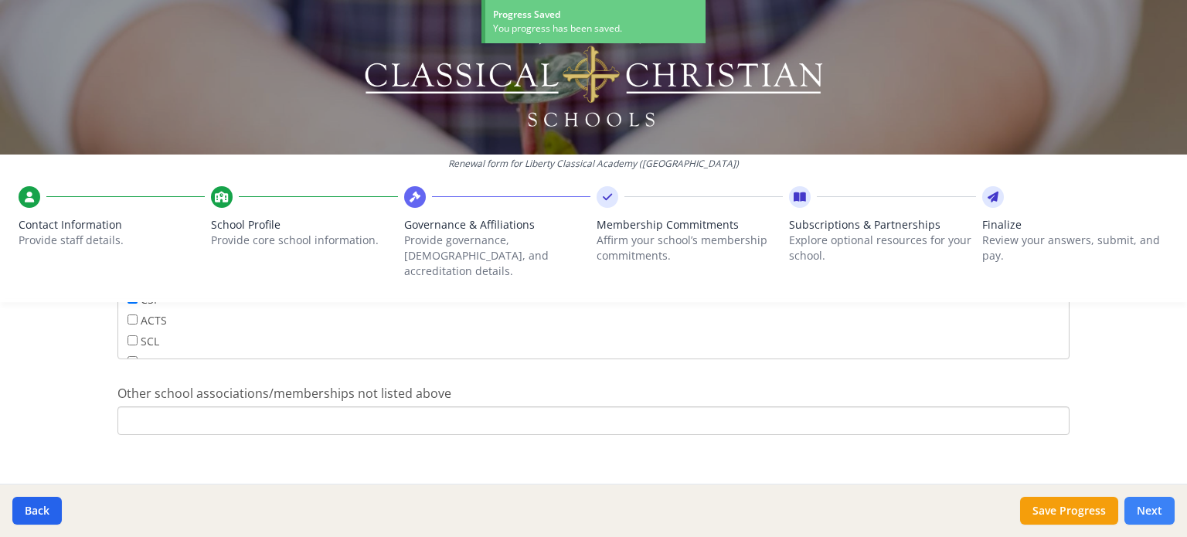
click at [1145, 516] on button "Next" at bounding box center [1150, 511] width 50 height 28
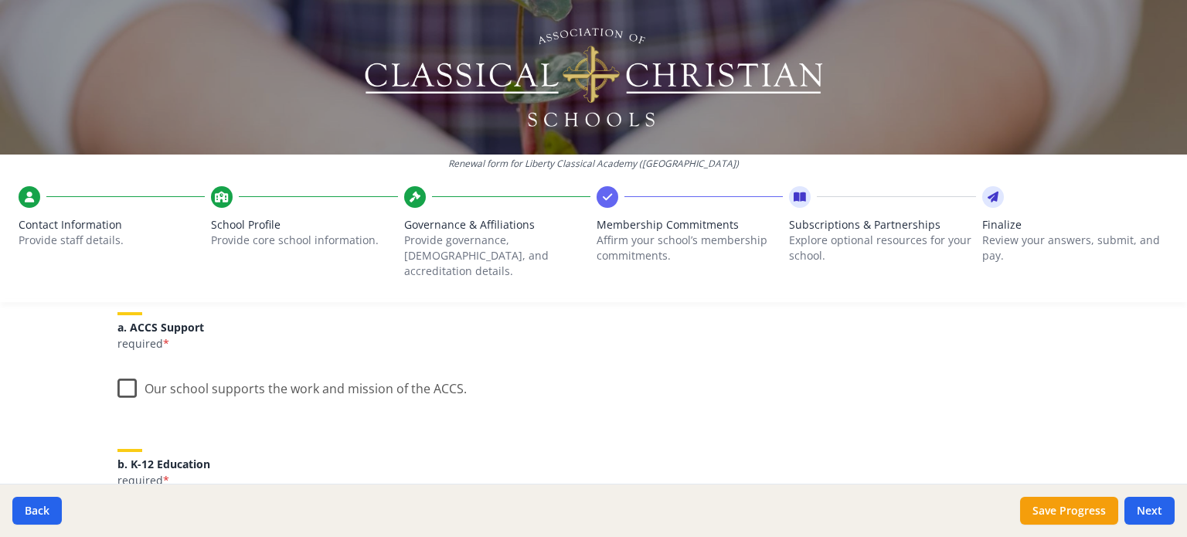
scroll to position [199, 0]
click at [127, 372] on label "Our school supports the work and mission of the ACCS." at bounding box center [291, 387] width 349 height 33
click at [0, 0] on input "Our school supports the work and mission of the ACCS." at bounding box center [0, 0] width 0 height 0
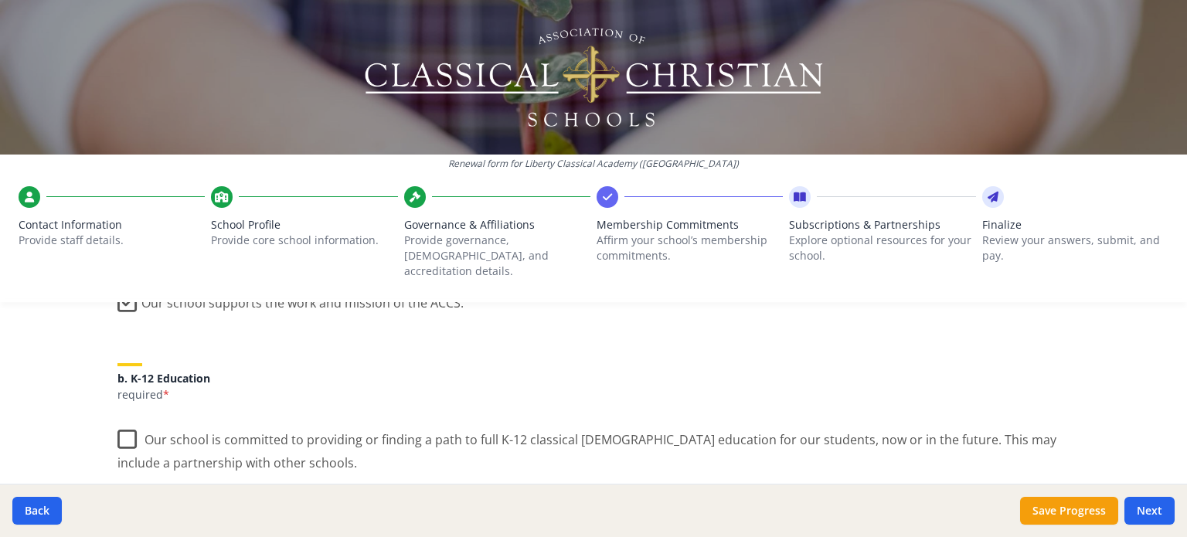
scroll to position [342, 0]
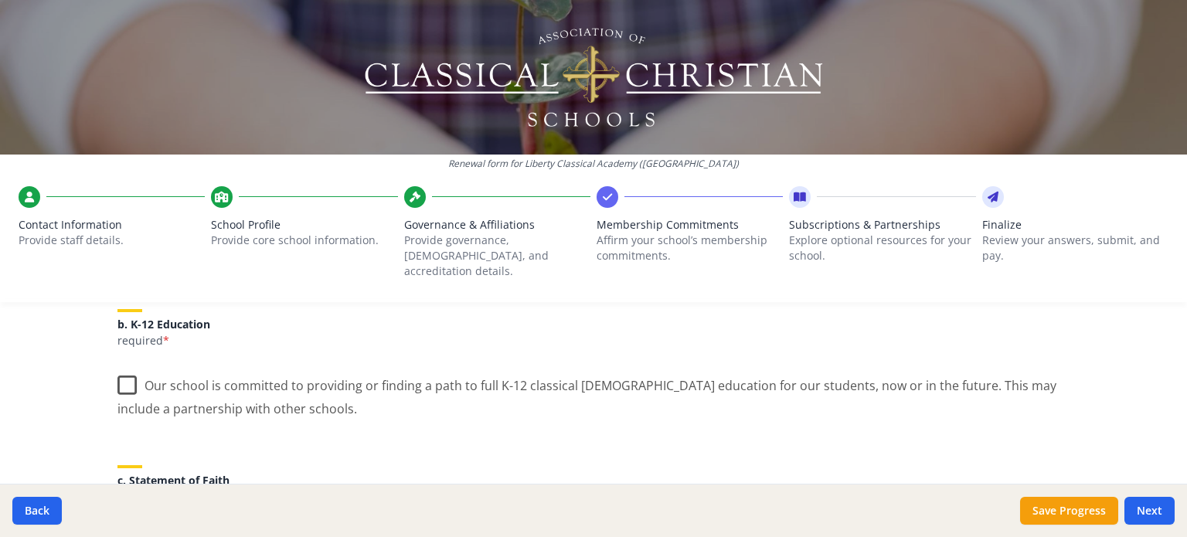
click at [118, 370] on label "Our school is committed to providing or finding a path to full K-12 classical […" at bounding box center [593, 392] width 952 height 52
click at [0, 0] on input "Our school is committed to providing or finding a path to full K-12 classical […" at bounding box center [0, 0] width 0 height 0
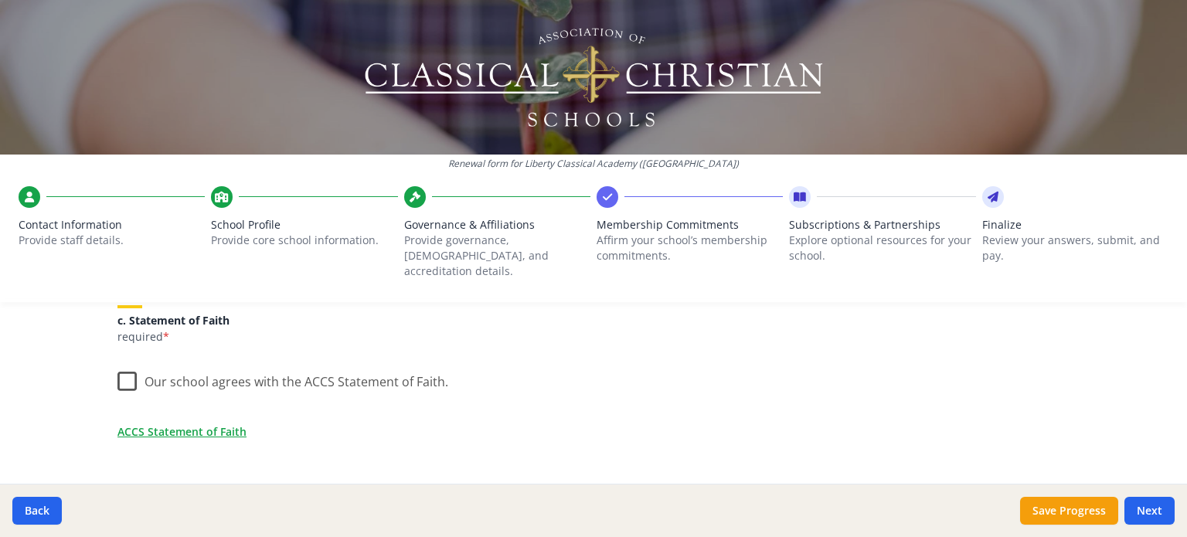
scroll to position [504, 0]
click at [117, 363] on label "Our school agrees with the ACCS Statement of Faith." at bounding box center [282, 375] width 331 height 33
click at [0, 0] on input "Our school agrees with the ACCS Statement of Faith." at bounding box center [0, 0] width 0 height 0
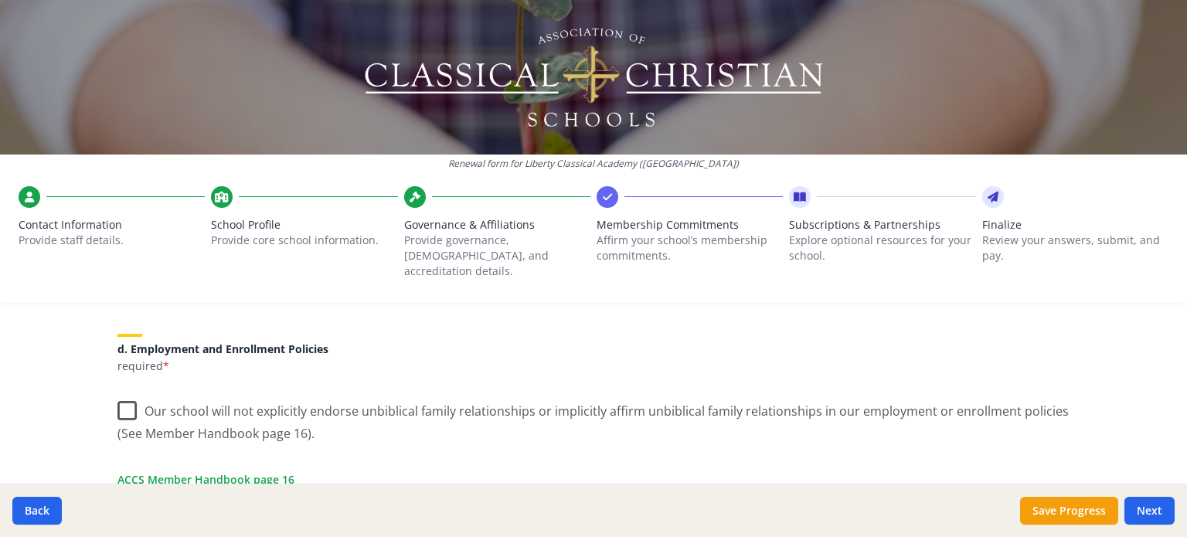
scroll to position [662, 0]
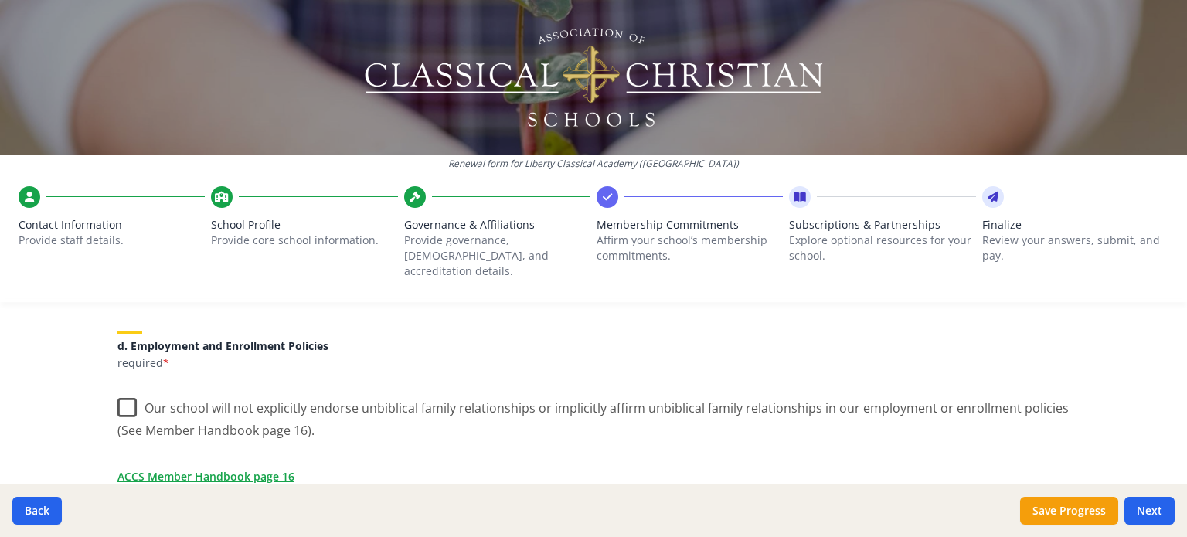
click at [118, 397] on label "Our school will not explicitly endorse unbiblical family relationships or impli…" at bounding box center [593, 414] width 952 height 52
click at [0, 0] on input "Our school will not explicitly endorse unbiblical family relationships or impli…" at bounding box center [0, 0] width 0 height 0
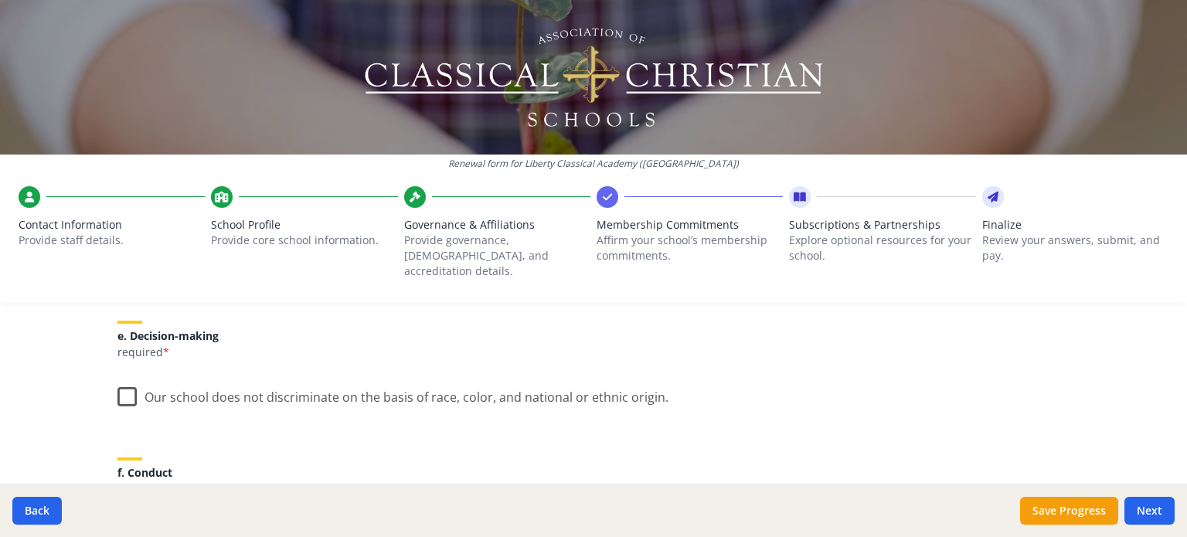
scroll to position [874, 0]
click at [118, 387] on label "Our school does not discriminate on the basis of race, color, and national or e…" at bounding box center [392, 395] width 551 height 33
click at [0, 0] on input "Our school does not discriminate on the basis of race, color, and national or e…" at bounding box center [0, 0] width 0 height 0
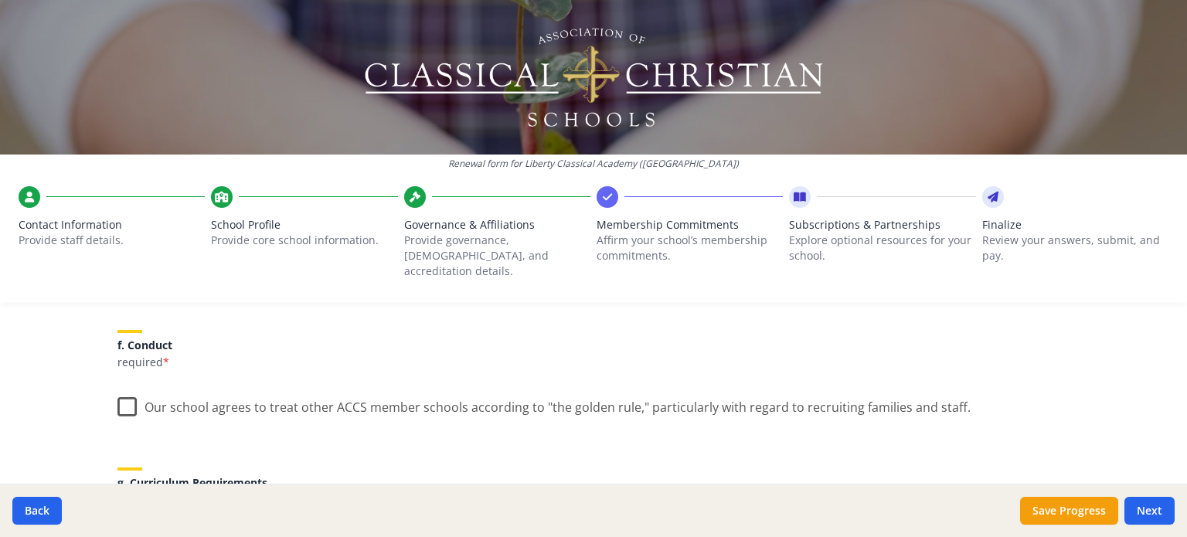
scroll to position [1006, 0]
click at [124, 385] on label "Our school agrees to treat other ACCS member schools according to "the golden r…" at bounding box center [543, 401] width 853 height 33
click at [0, 0] on input "Our school agrees to treat other ACCS member schools according to "the golden r…" at bounding box center [0, 0] width 0 height 0
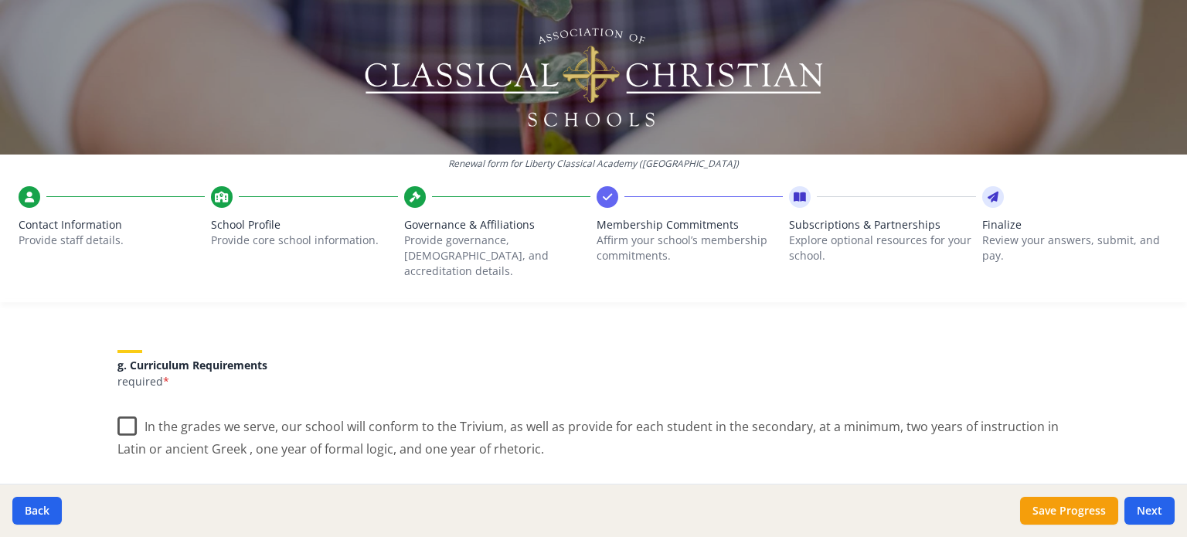
scroll to position [1137, 0]
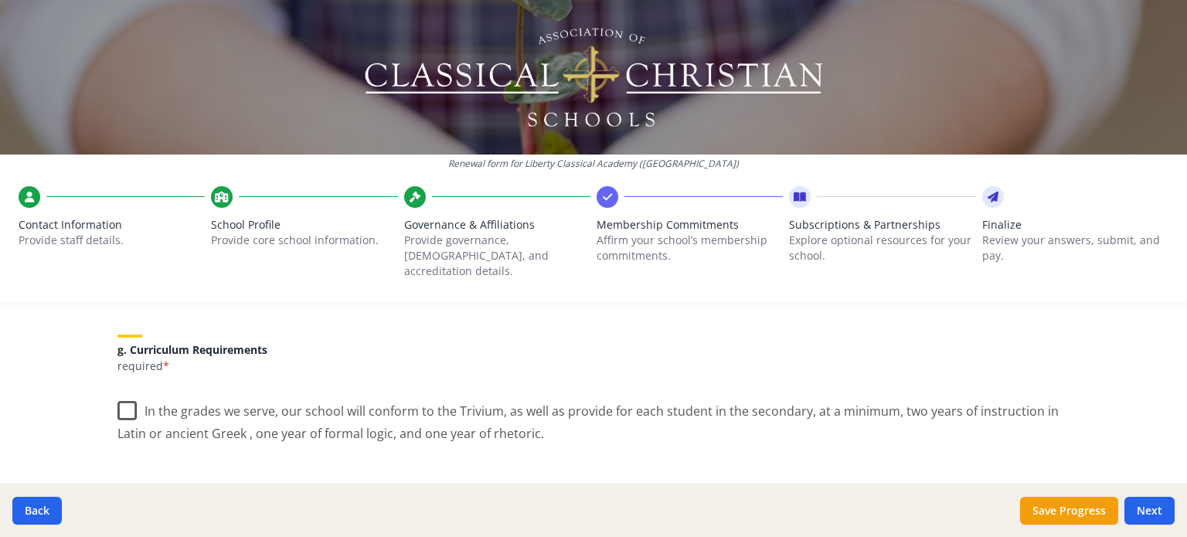
click at [124, 393] on label "In the grades we serve, our school will conform to the Trivium, as well as prov…" at bounding box center [593, 417] width 952 height 52
click at [0, 0] on input "In the grades we serve, our school will conform to the Trivium, as well as prov…" at bounding box center [0, 0] width 0 height 0
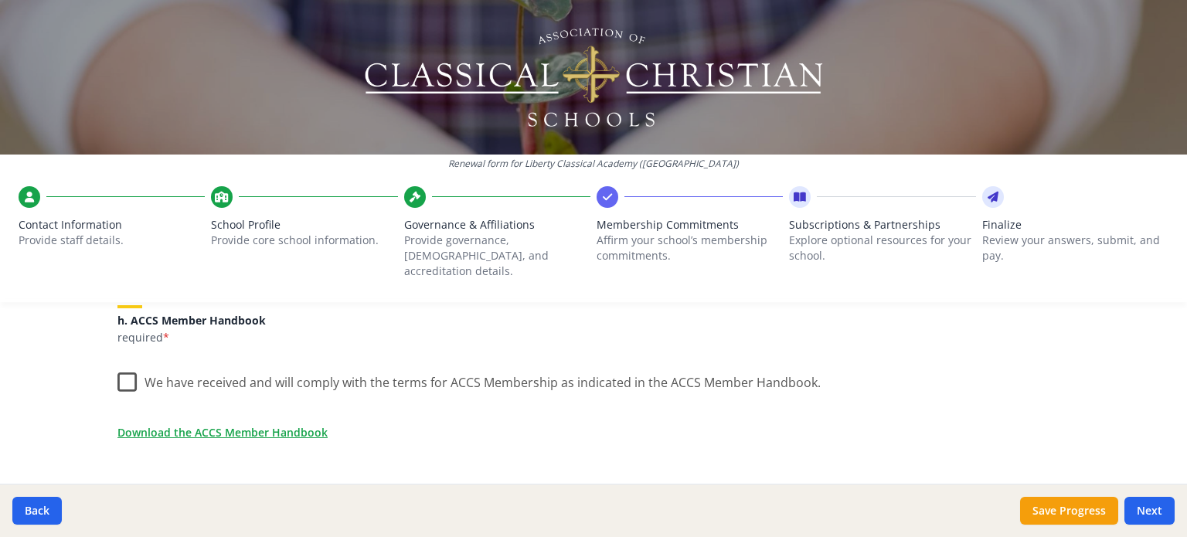
scroll to position [1316, 0]
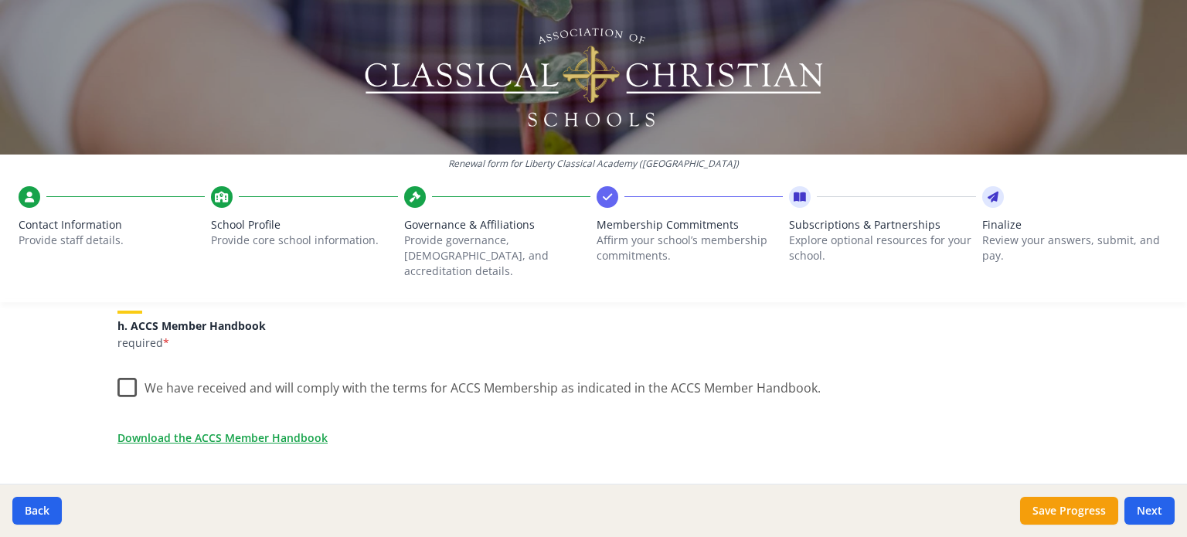
click at [122, 376] on label "We have received and will comply with the terms for ACCS Membership as indicate…" at bounding box center [468, 384] width 703 height 33
click at [0, 0] on input "We have received and will comply with the terms for ACCS Membership as indicate…" at bounding box center [0, 0] width 0 height 0
click at [272, 430] on link "Download the ACCS Member Handbook" at bounding box center [226, 438] width 210 height 16
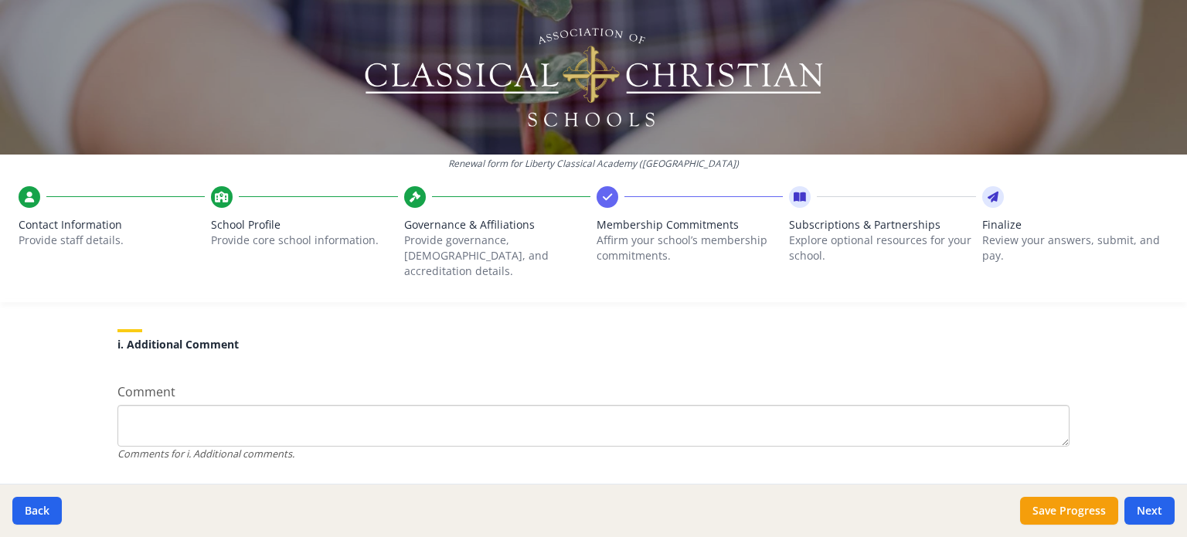
scroll to position [1511, 0]
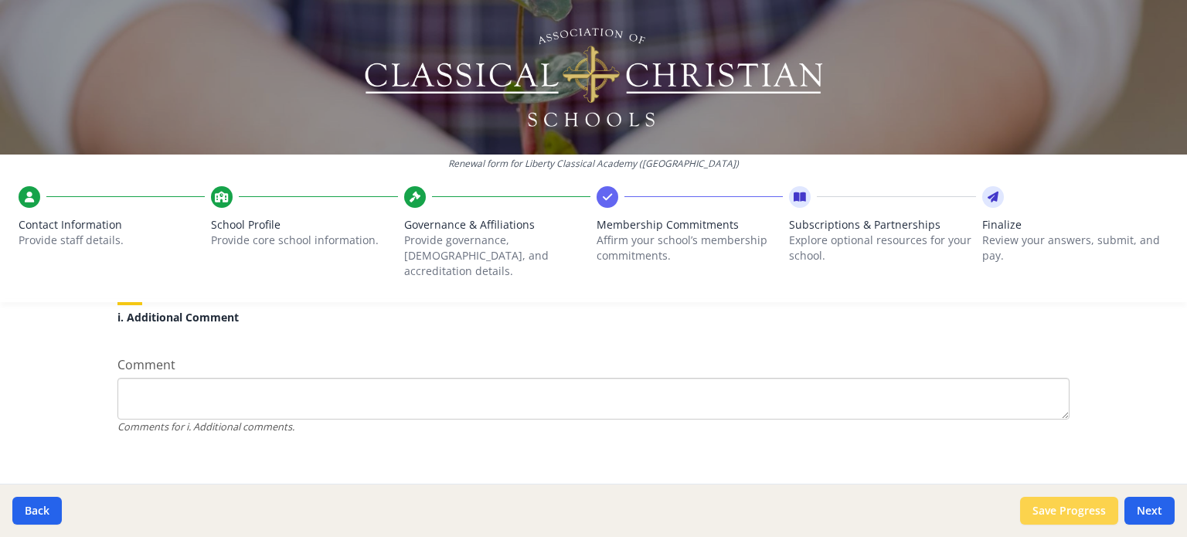
click at [1077, 516] on button "Save Progress" at bounding box center [1069, 511] width 98 height 28
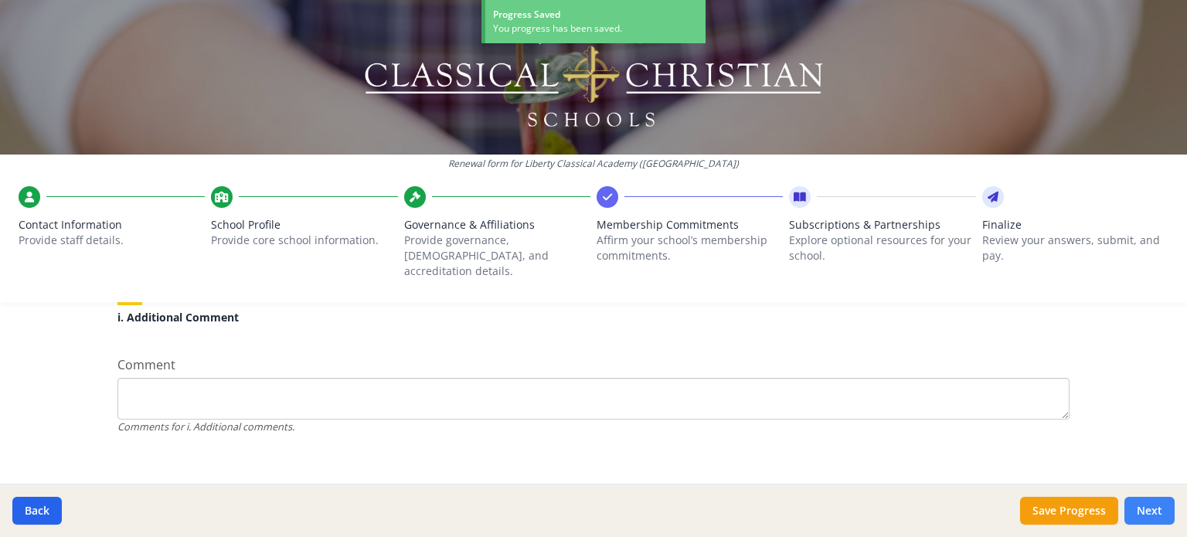
click at [1154, 512] on button "Next" at bounding box center [1150, 511] width 50 height 28
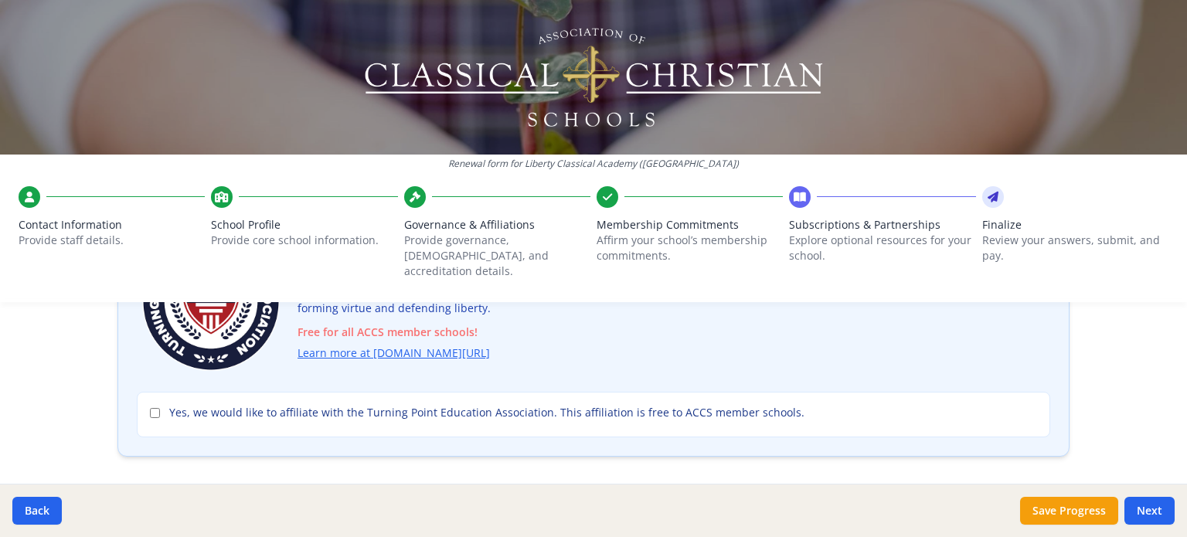
scroll to position [0, 0]
